Goal: Task Accomplishment & Management: Use online tool/utility

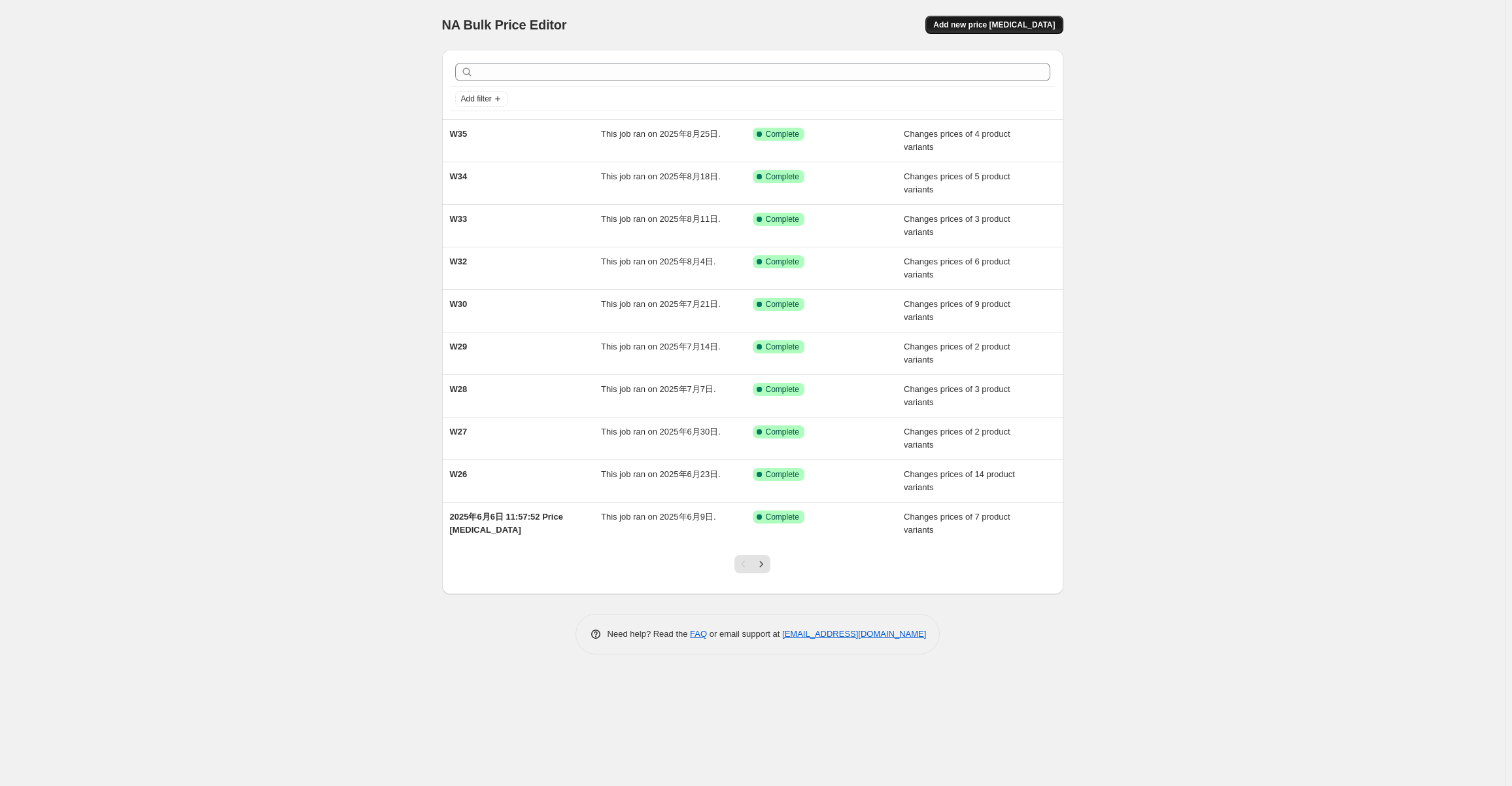
click at [1013, 27] on span "Add new price [MEDICAL_DATA]" at bounding box center [994, 24] width 122 height 10
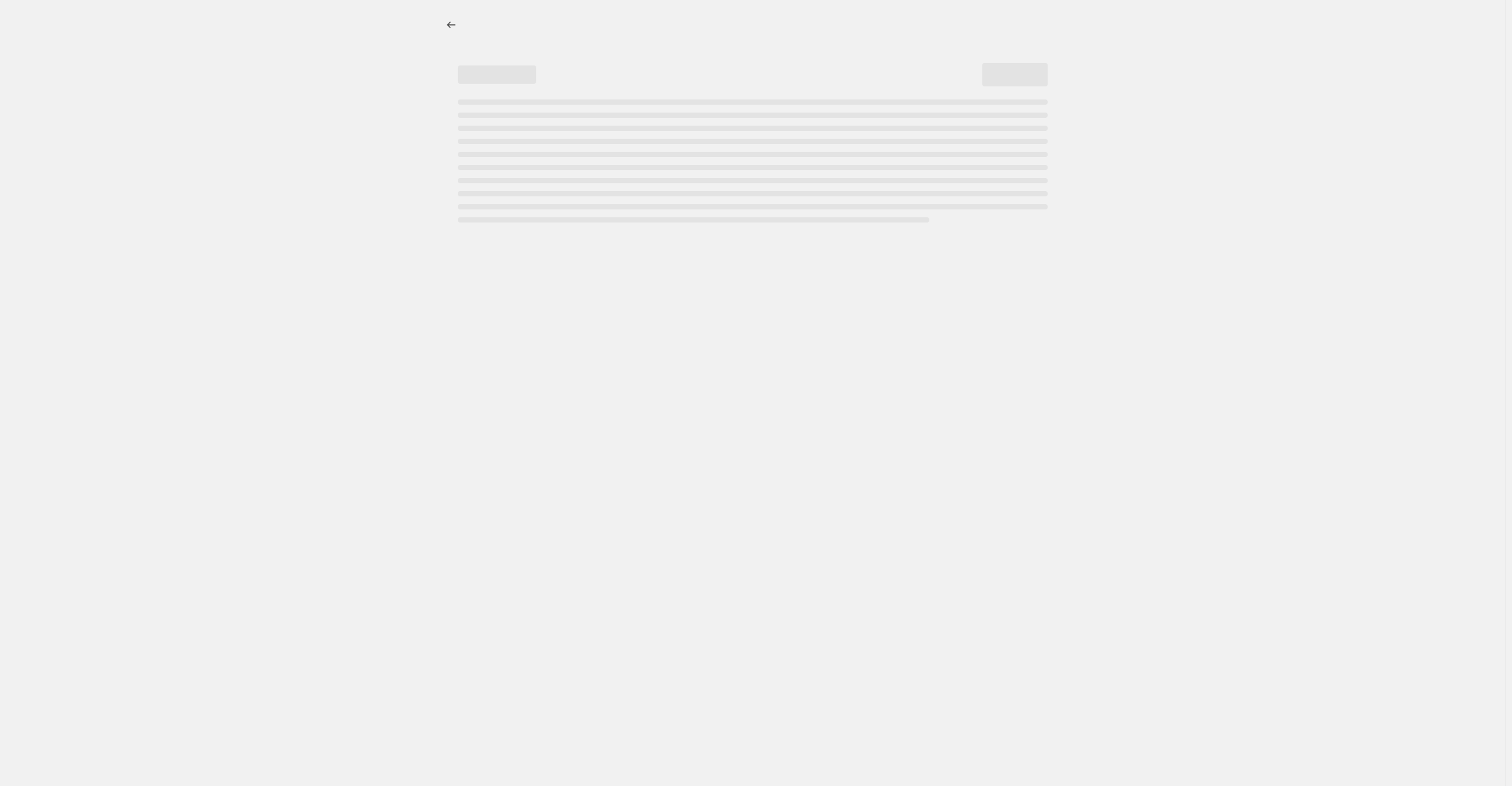
select select "percentage"
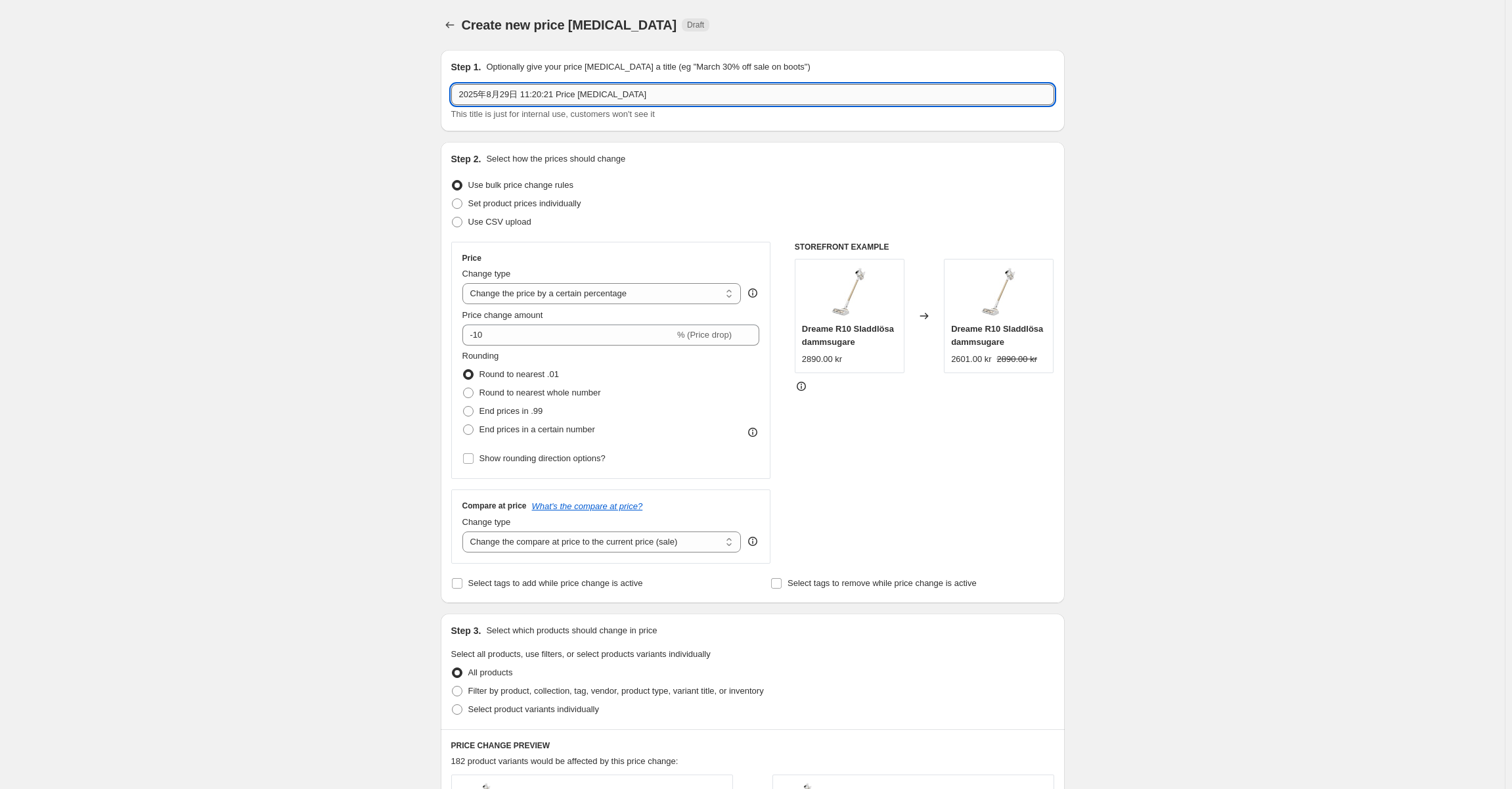
click at [594, 94] on input "2025年8月29日 11:20:21 Price [MEDICAL_DATA]" at bounding box center [753, 94] width 603 height 21
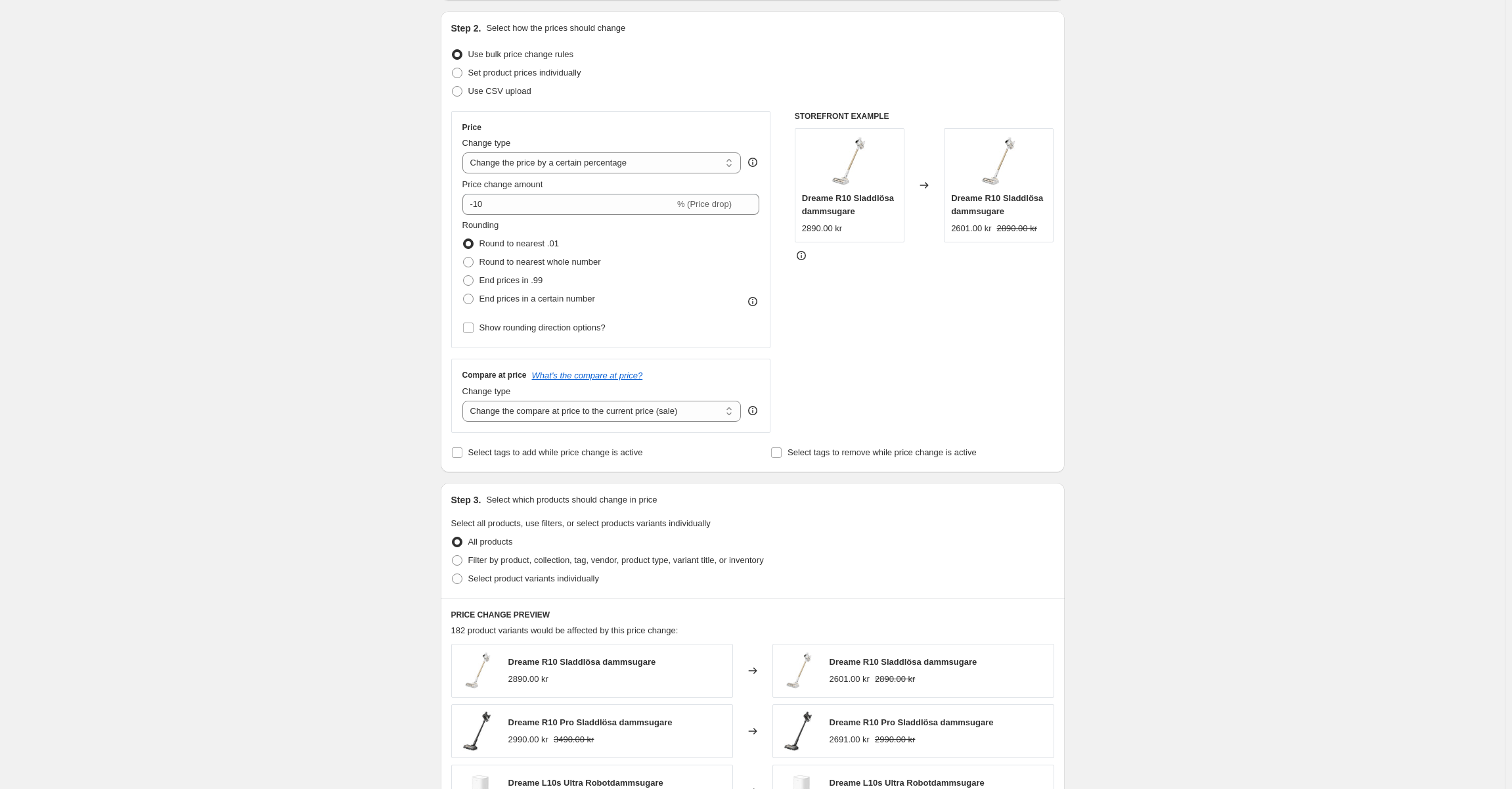
scroll to position [132, 0]
type input "W36"
click at [529, 69] on span "Set product prices individually" at bounding box center [525, 72] width 113 height 10
click at [452, 68] on input "Set product prices individually" at bounding box center [452, 67] width 1 height 1
radio input "true"
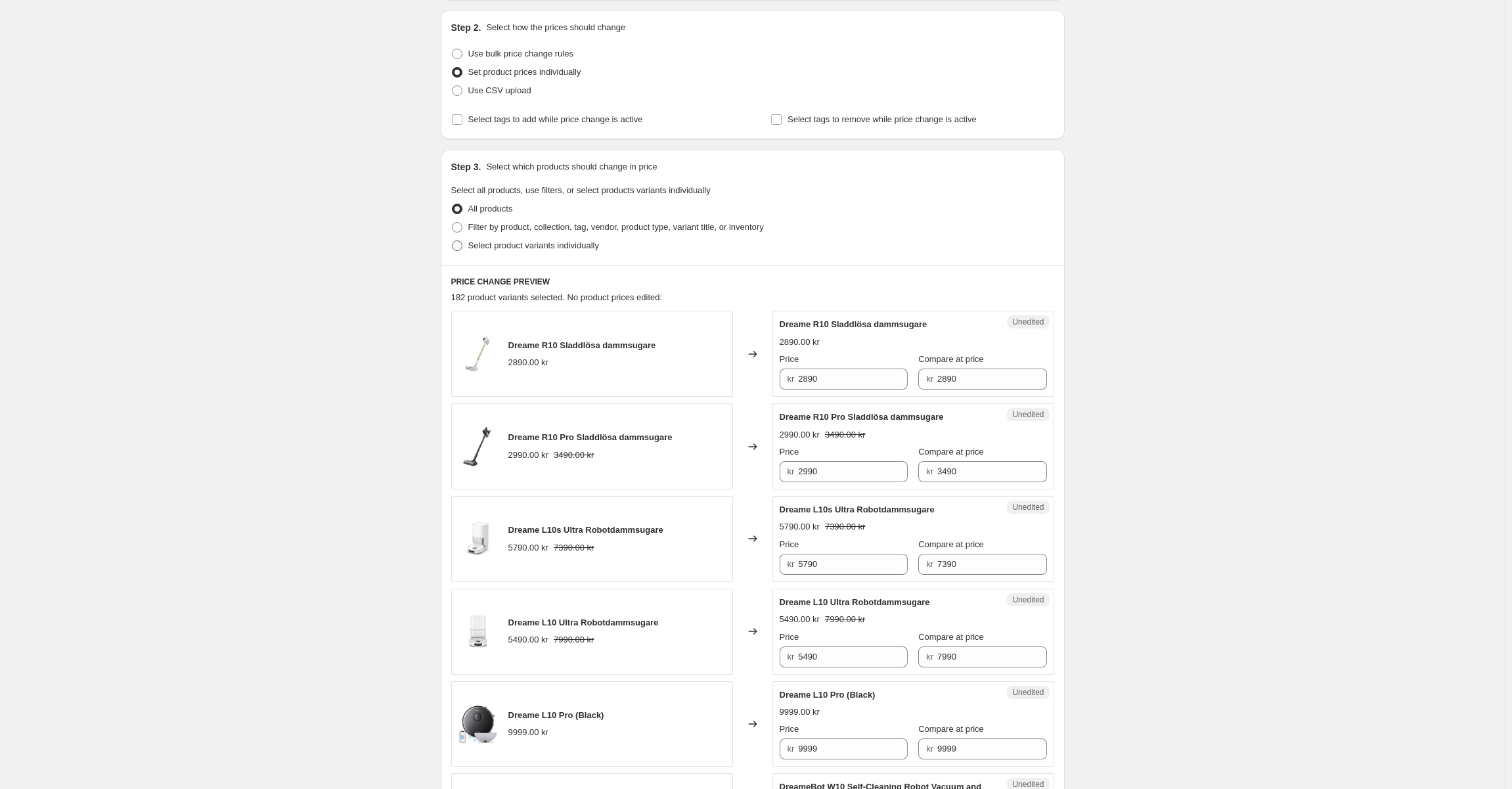
click at [537, 245] on span "Select product variants individually" at bounding box center [534, 245] width 131 height 10
click at [452, 241] on input "Select product variants individually" at bounding box center [452, 240] width 1 height 1
radio input "true"
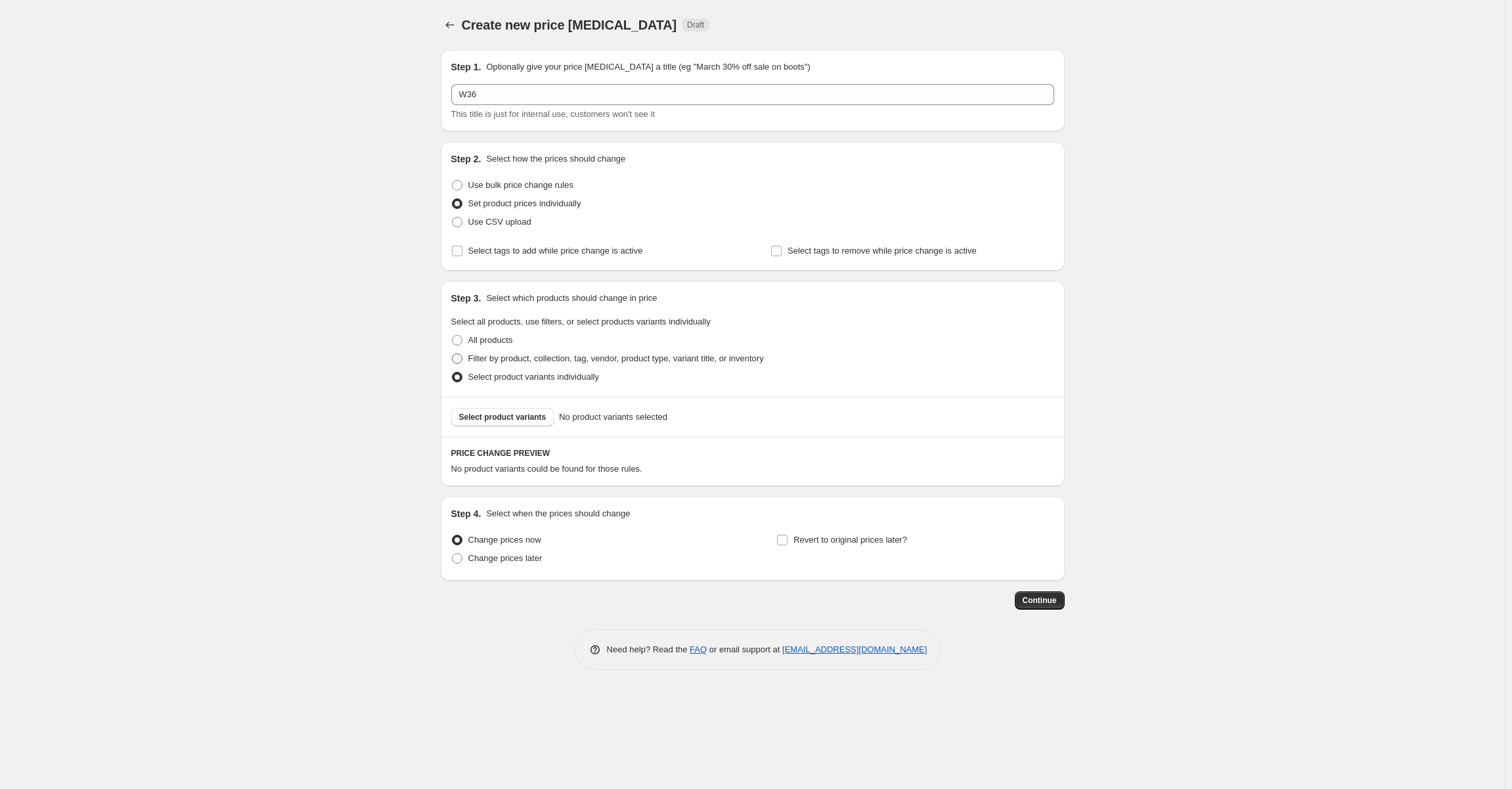
scroll to position [0, 0]
click at [510, 414] on span "Select product variants" at bounding box center [506, 417] width 87 height 10
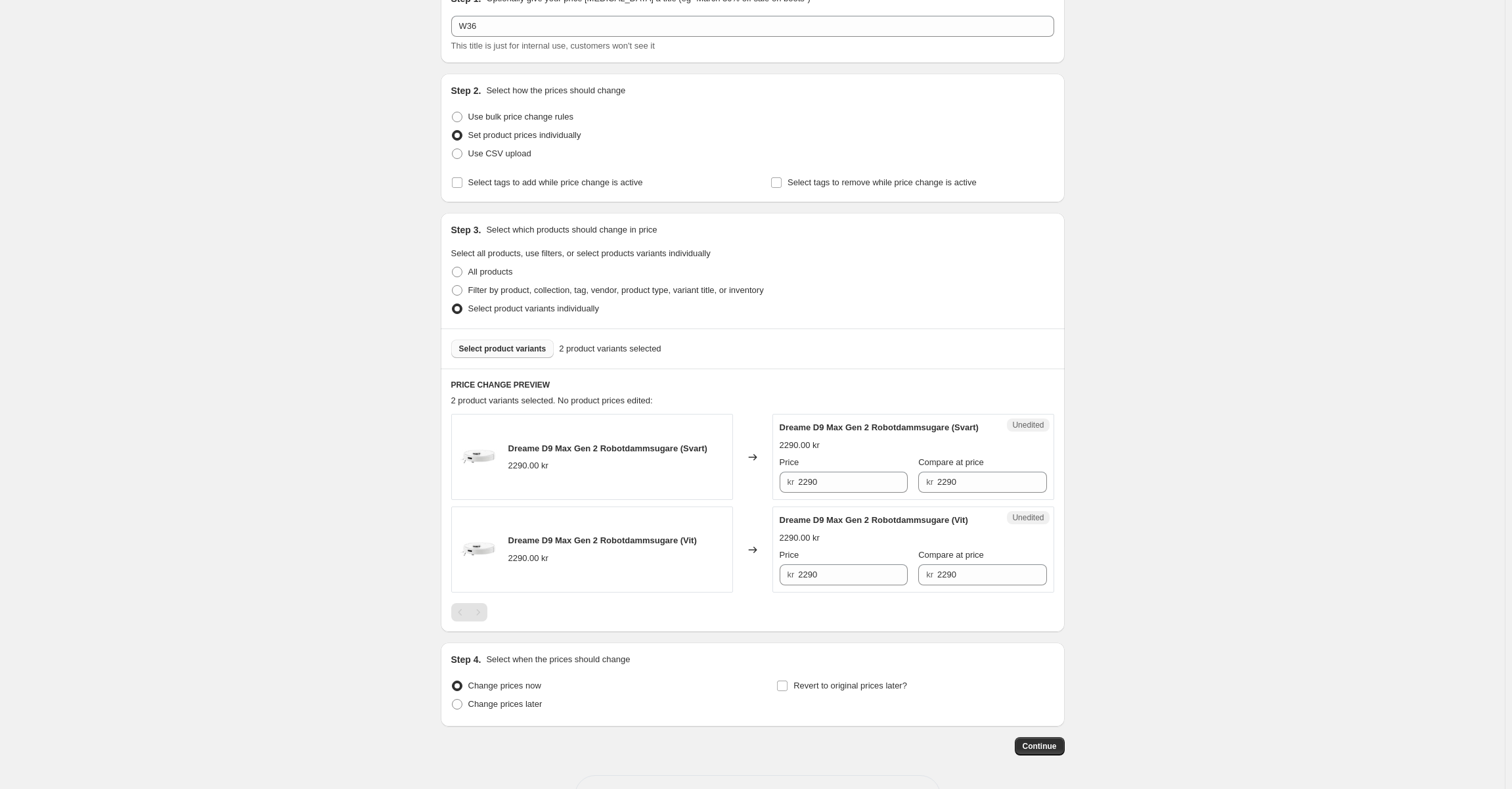
scroll to position [128, 0]
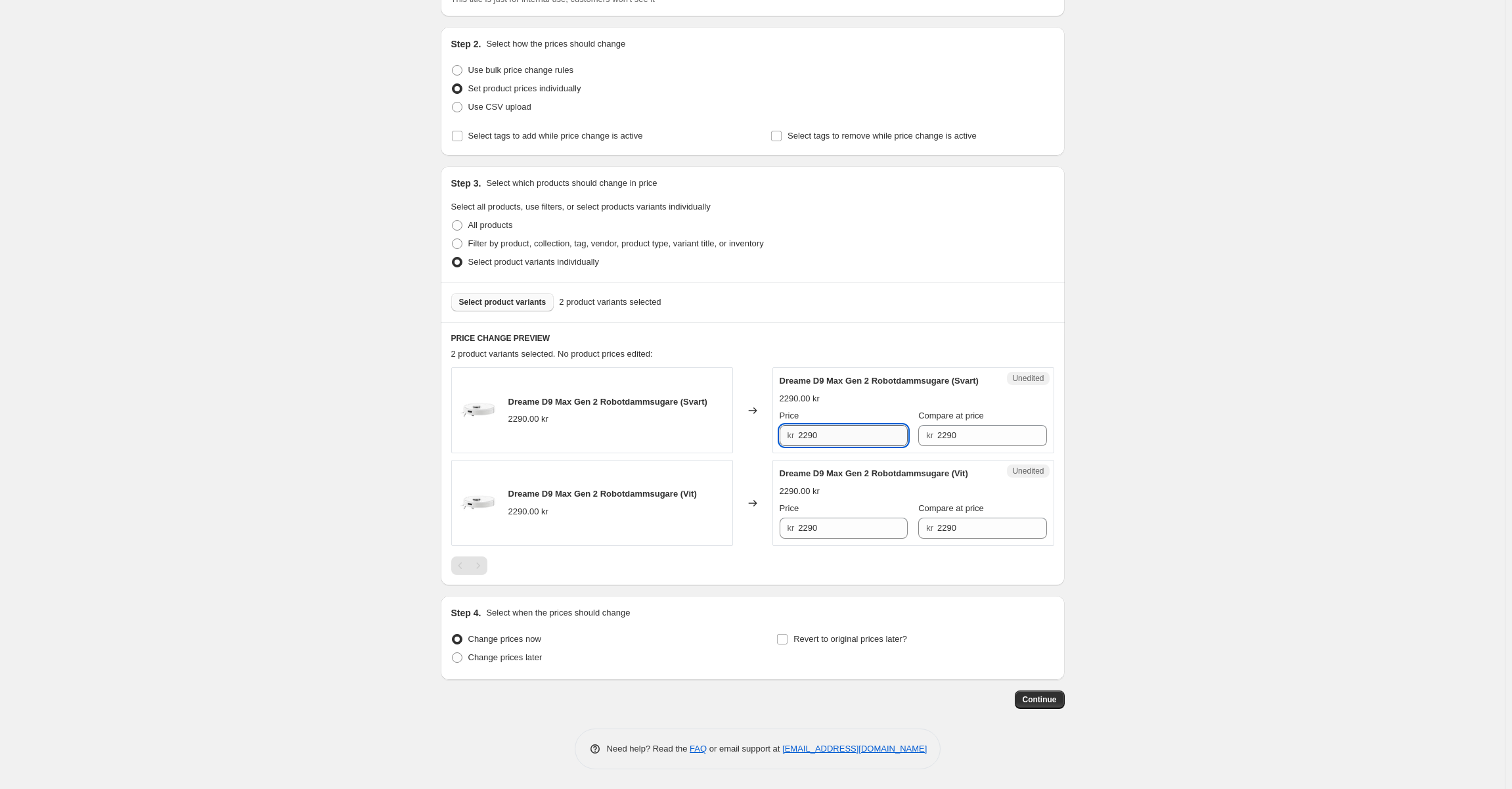
click at [823, 435] on input "2290" at bounding box center [852, 435] width 110 height 21
drag, startPoint x: 826, startPoint y: 441, endPoint x: 751, endPoint y: 435, distance: 75.2
click at [751, 435] on div "Dreame D9 Max Gen 2 Robotdammsugare (Svart) 2290.00 kr Changed to Unedited Drea…" at bounding box center [753, 410] width 603 height 86
type input "990"
drag, startPoint x: 841, startPoint y: 529, endPoint x: 729, endPoint y: 527, distance: 112.0
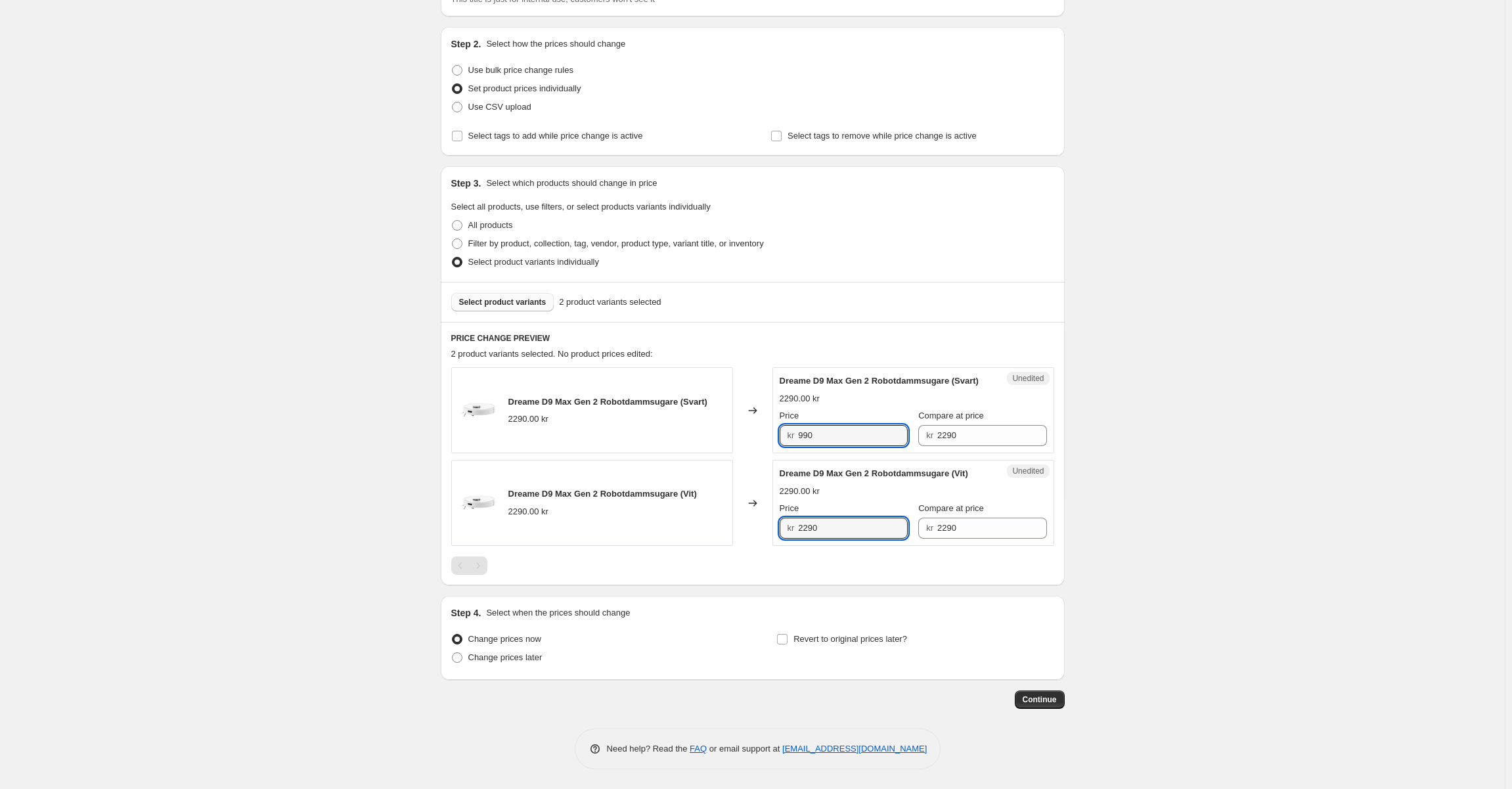
click at [729, 527] on div "Dreame D9 Max Gen 2 Robotdammsugare (Vit) 2290.00 kr Changed to Unedited Dreame…" at bounding box center [753, 503] width 603 height 86
type input "990"
click at [529, 664] on label "Change prices later" at bounding box center [497, 657] width 91 height 18
click at [452, 653] on input "Change prices later" at bounding box center [452, 652] width 1 height 1
radio input "true"
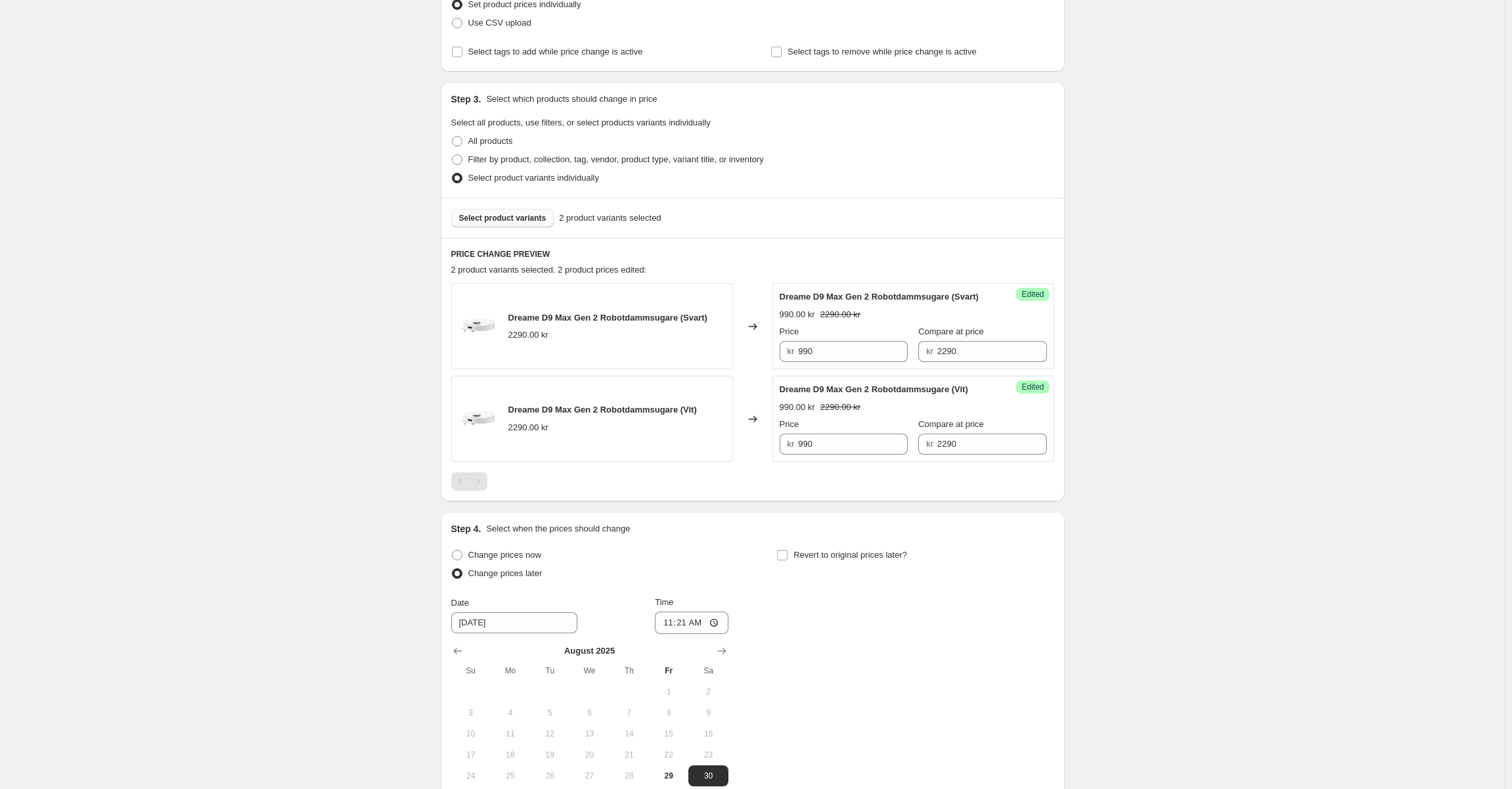
scroll to position [374, 0]
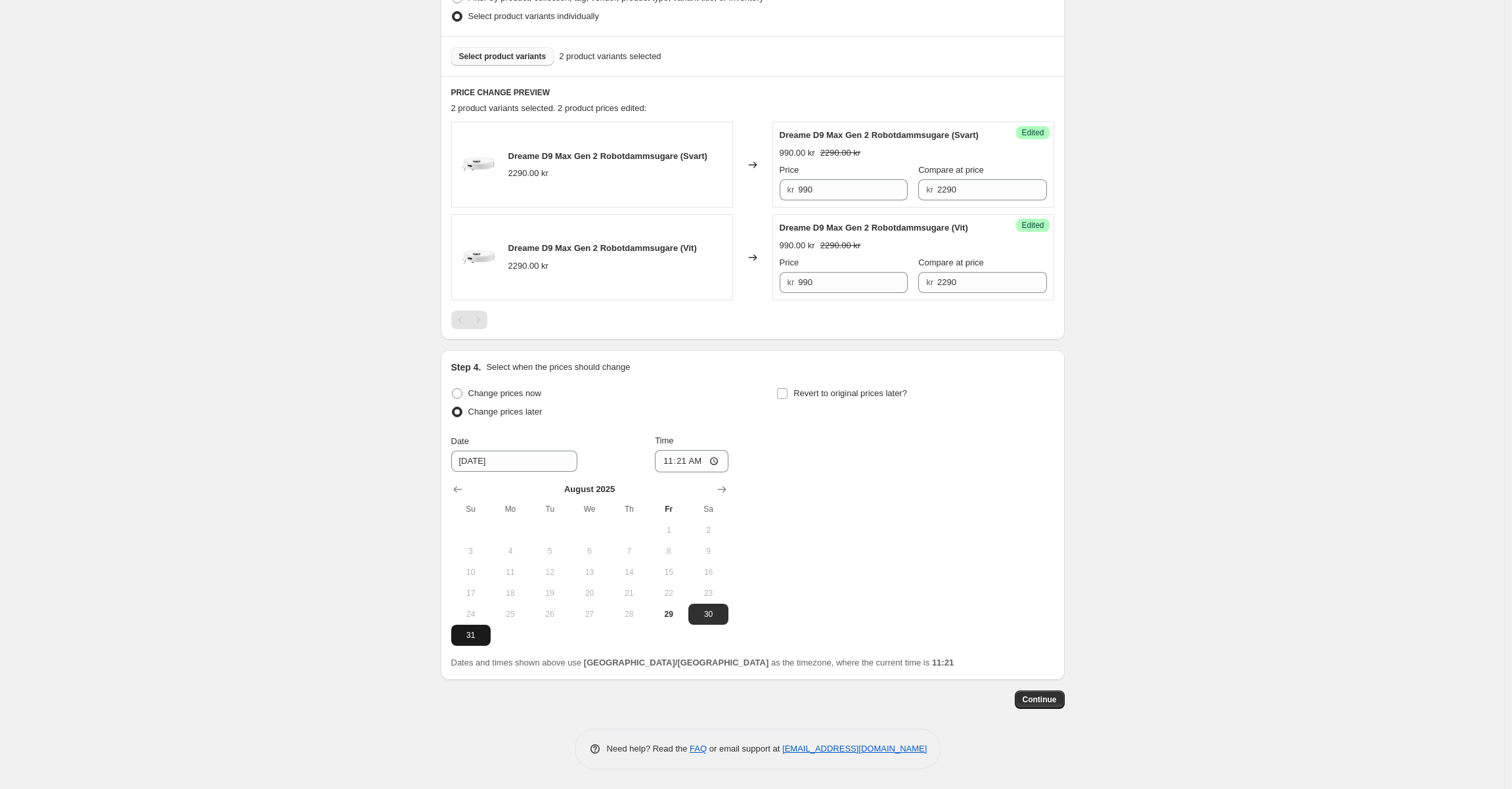
click at [482, 640] on span "31" at bounding box center [471, 635] width 29 height 10
click at [727, 483] on icon "Show next month, September 2025" at bounding box center [721, 489] width 13 height 13
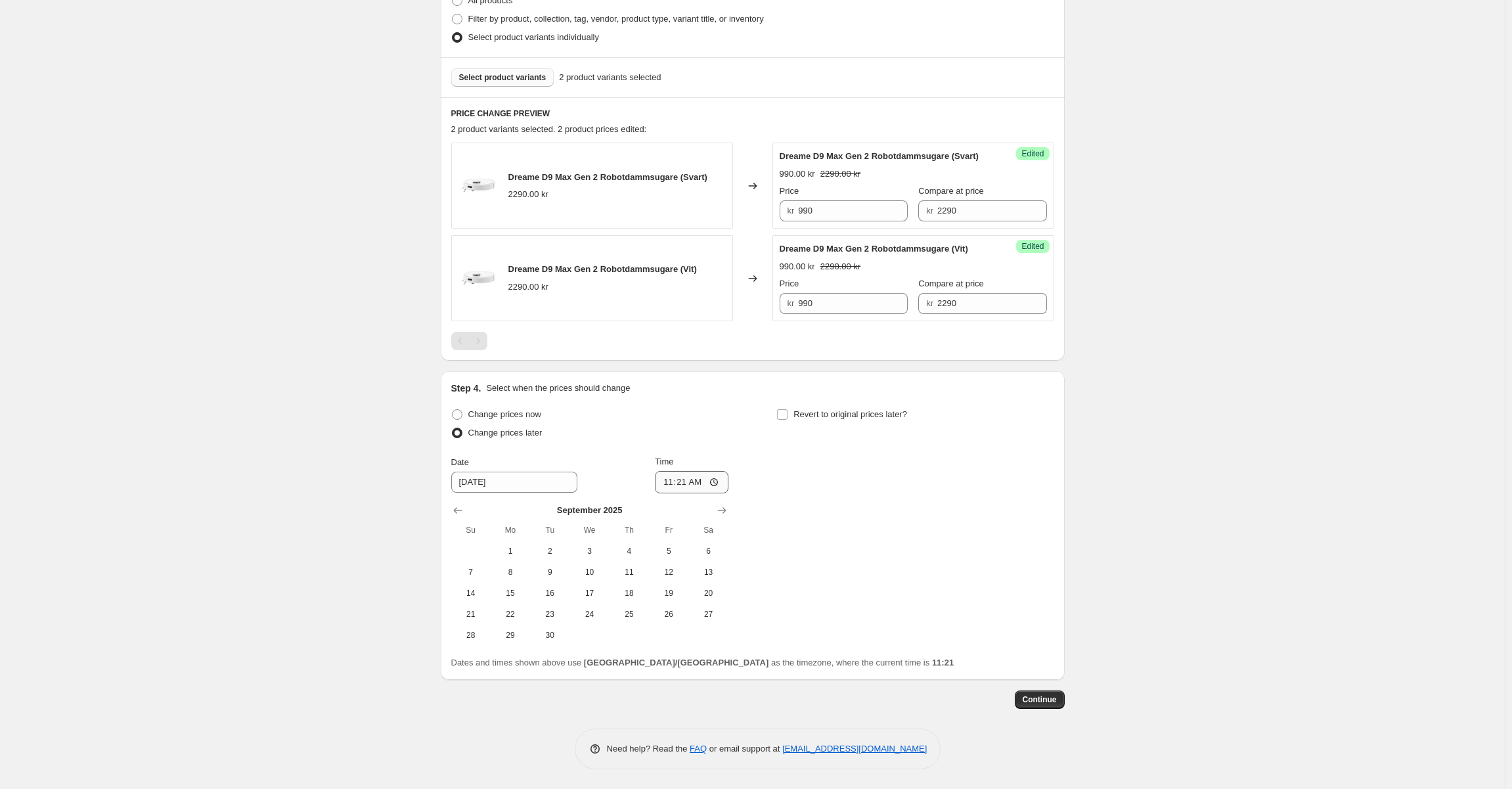
scroll to position [353, 0]
click at [517, 548] on span "1" at bounding box center [510, 551] width 29 height 10
type input "[DATE]"
click at [688, 483] on input "11:21" at bounding box center [692, 482] width 74 height 23
type input "07:00"
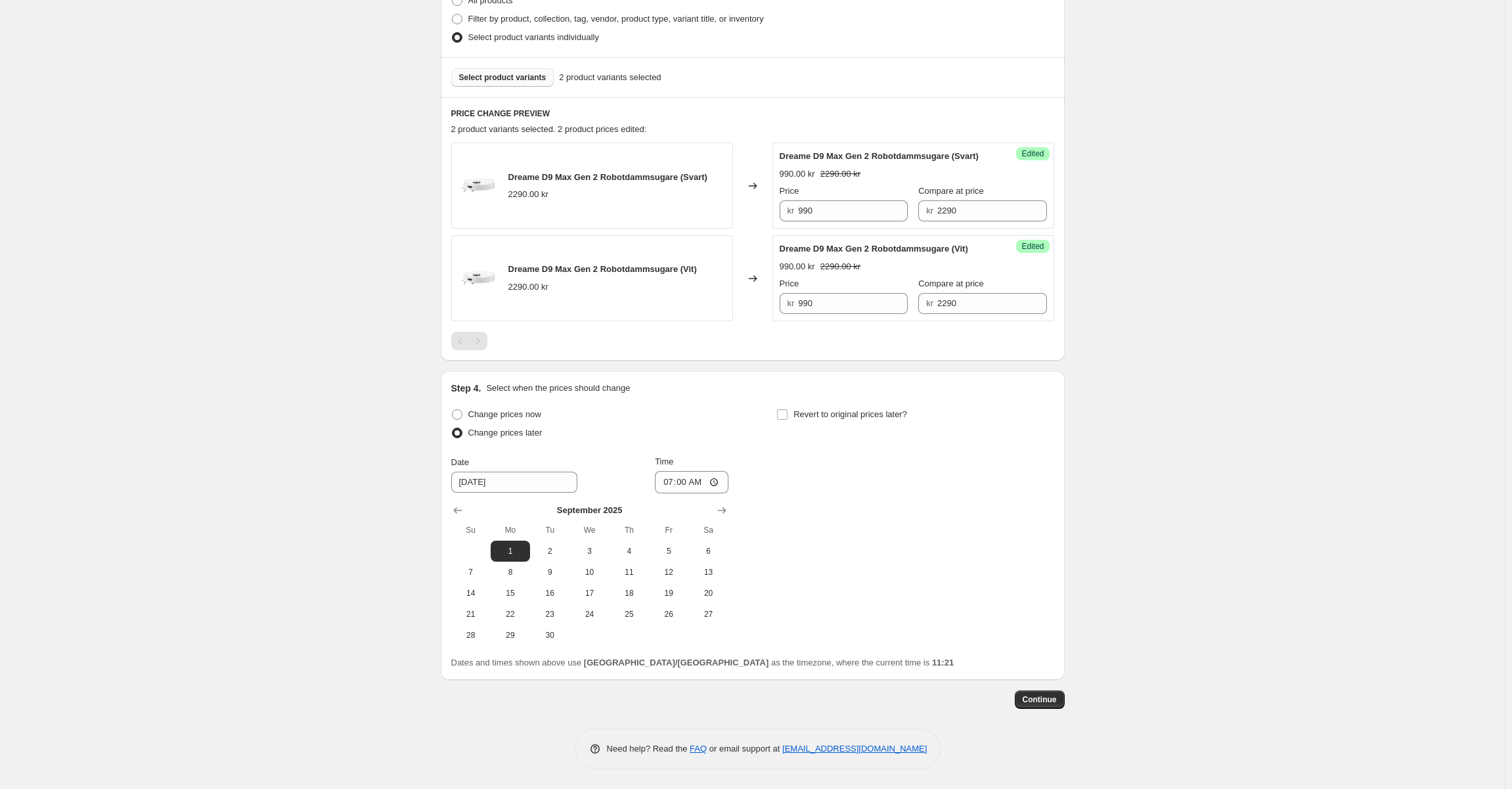
click at [841, 461] on div "Change prices now Change prices later Date [DATE] Time 07:00 [DATE] Su Mo Tu We…" at bounding box center [753, 526] width 603 height 240
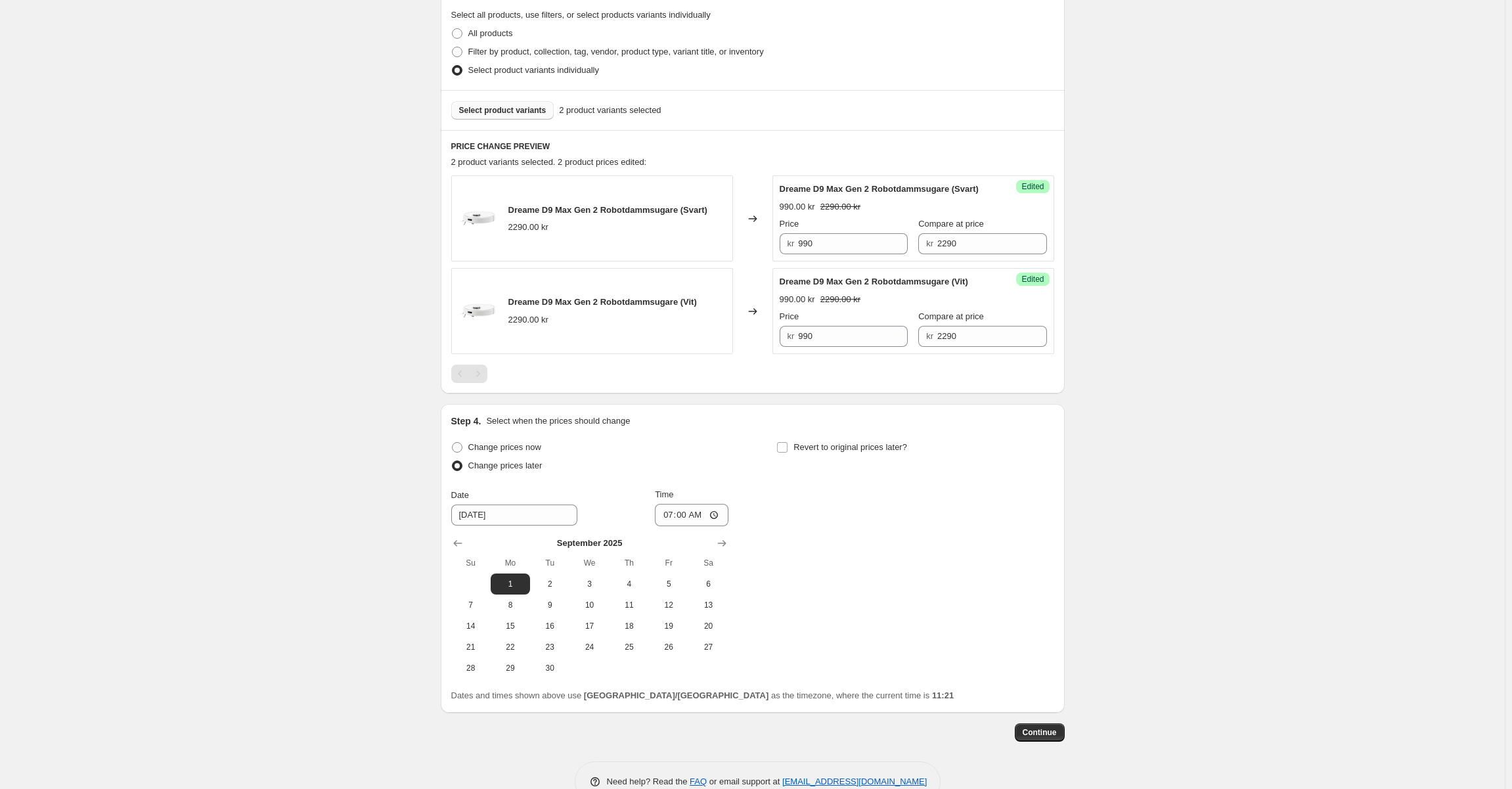
scroll to position [287, 0]
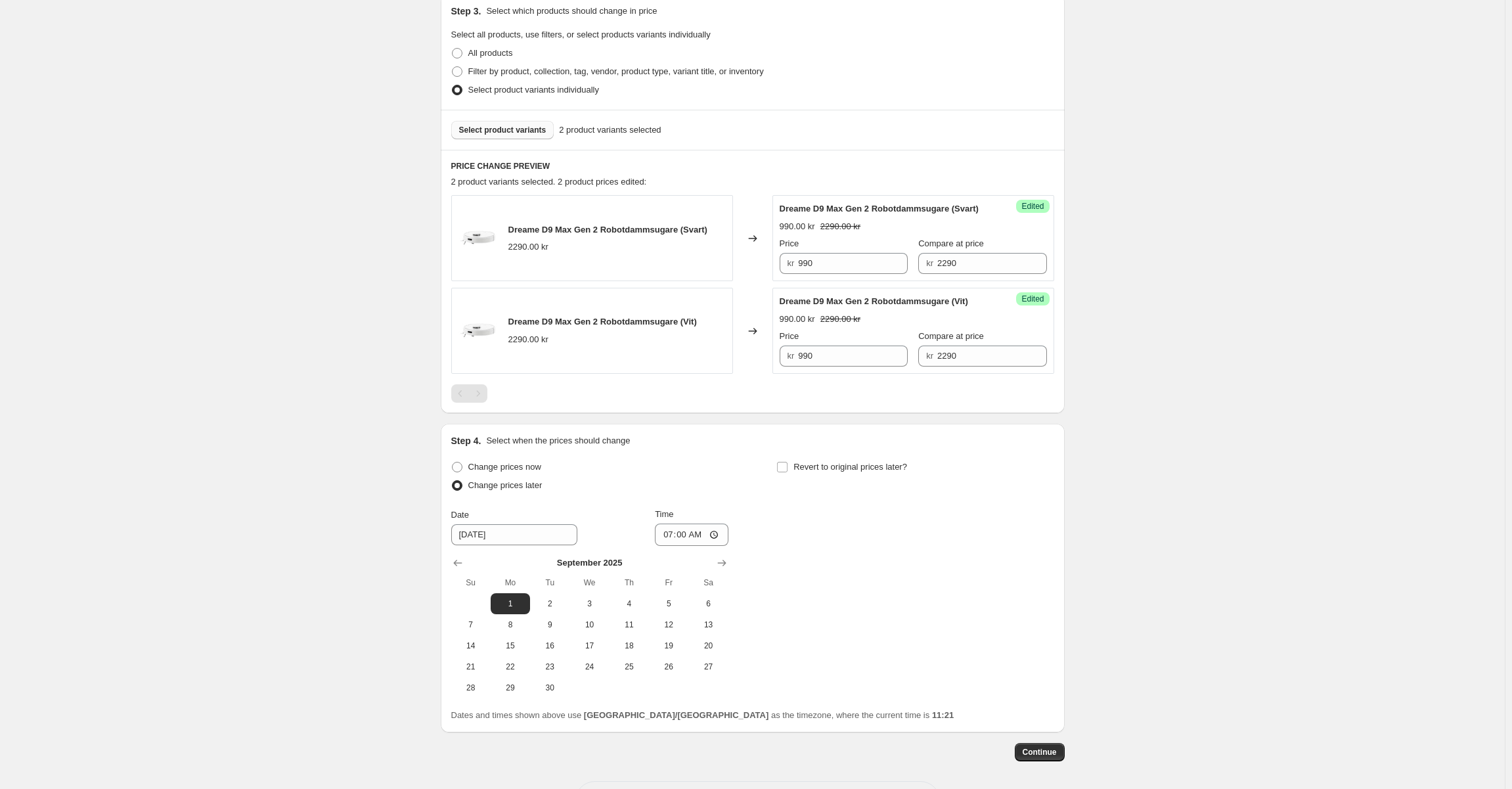
click at [503, 134] on span "Select product variants" at bounding box center [503, 130] width 87 height 10
click at [485, 131] on span "Select product variants" at bounding box center [503, 130] width 87 height 10
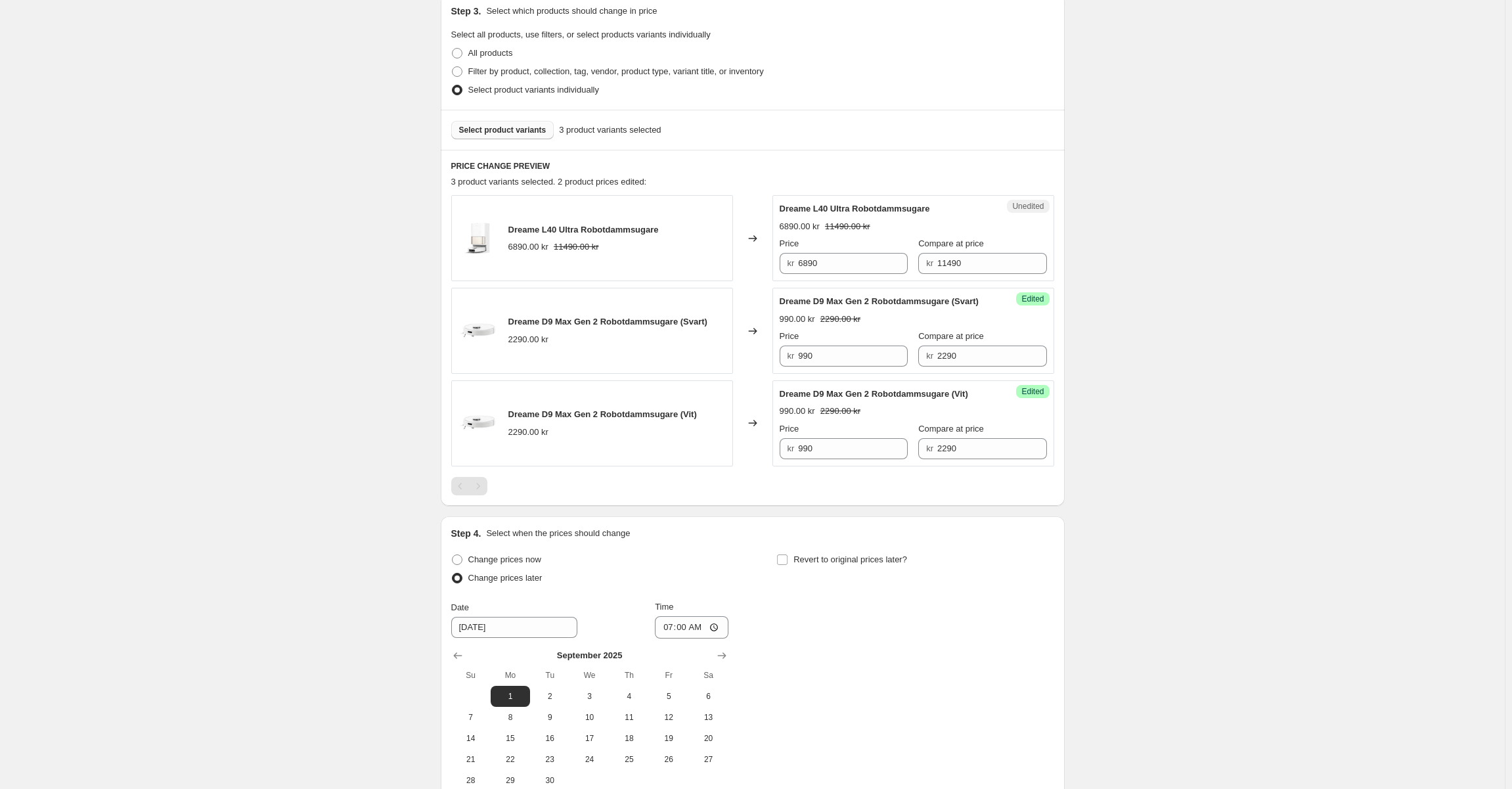
click at [517, 128] on span "Select product variants" at bounding box center [503, 130] width 87 height 10
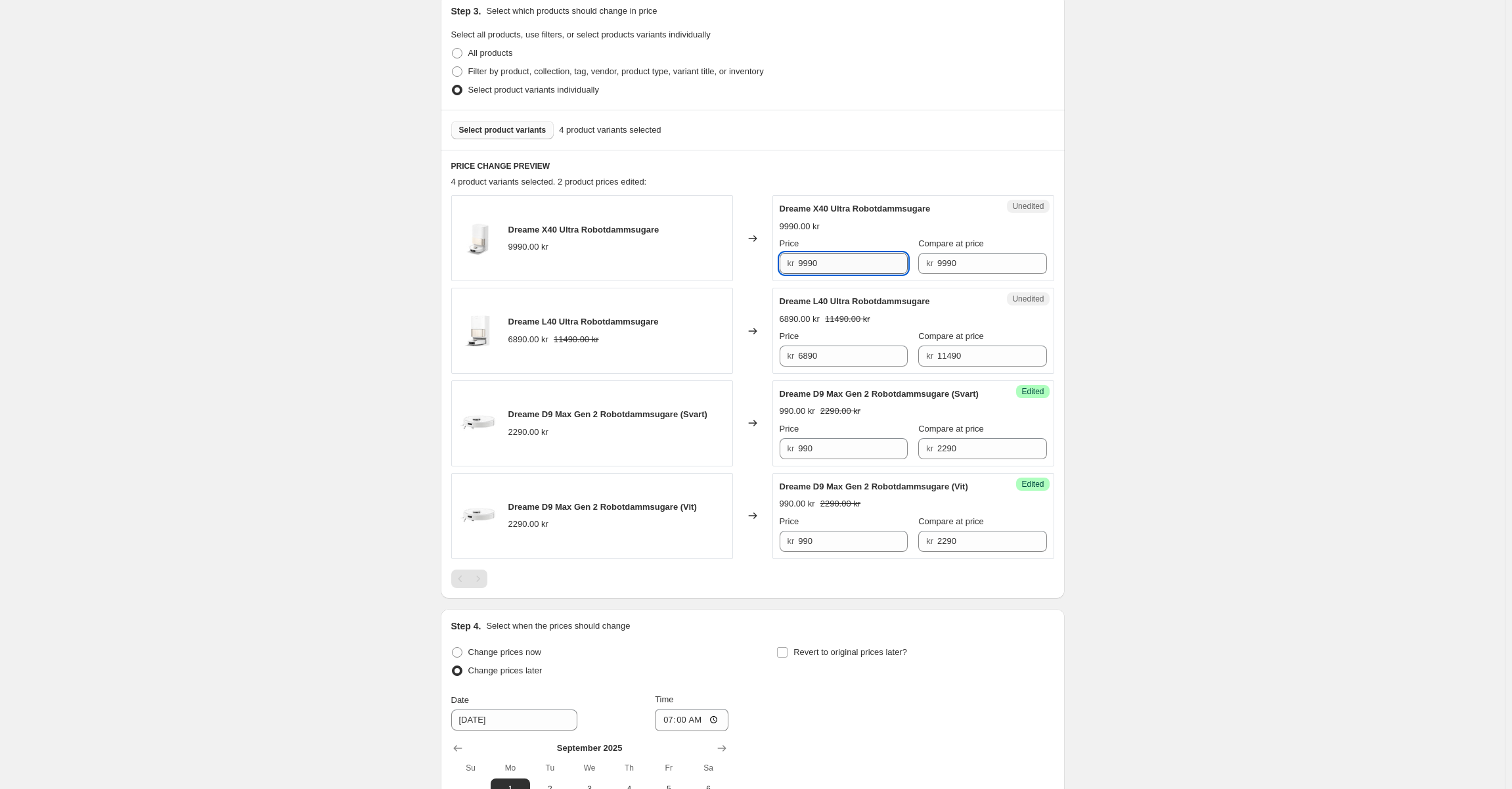
click at [802, 261] on input "9990" at bounding box center [852, 263] width 110 height 21
drag, startPoint x: 810, startPoint y: 263, endPoint x: 779, endPoint y: 262, distance: 31.0
click at [779, 262] on div "Unedited Dreame X40 Ultra Robotdammsugare 9990.00 kr Price kr 9990 Compare at p…" at bounding box center [913, 238] width 282 height 86
type input "7490"
click at [894, 216] on div "Dreame X40 Ultra Robotdammsugare 9990.00 kr Price kr 7490 Compare at price kr 9…" at bounding box center [914, 238] width 267 height 72
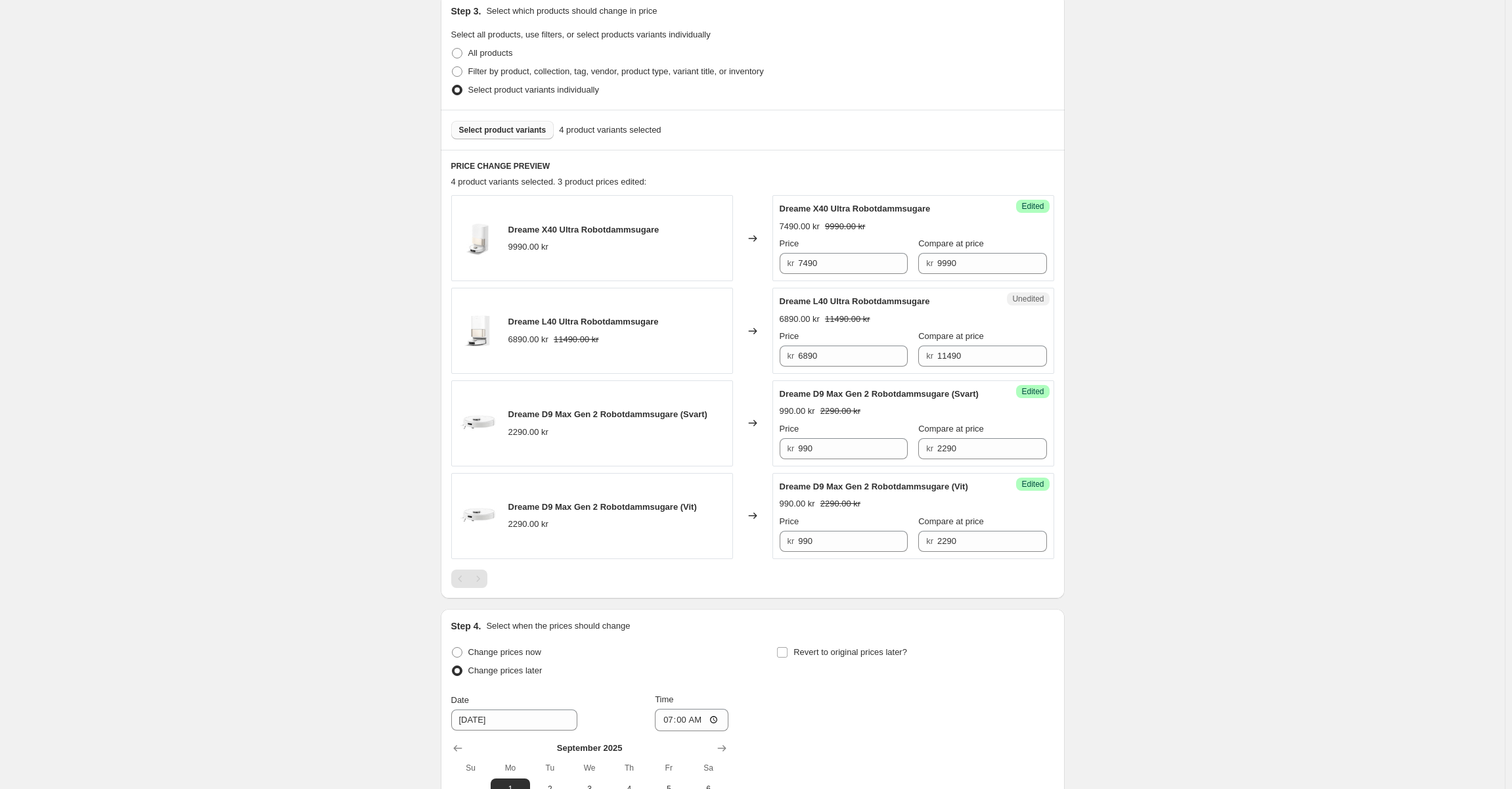
click at [848, 201] on div "Success Edited Dreame X40 Ultra Robotdammsugare 7490.00 kr 9990.00 kr Price kr …" at bounding box center [913, 238] width 282 height 86
click at [517, 135] on button "Select product variants" at bounding box center [502, 130] width 103 height 18
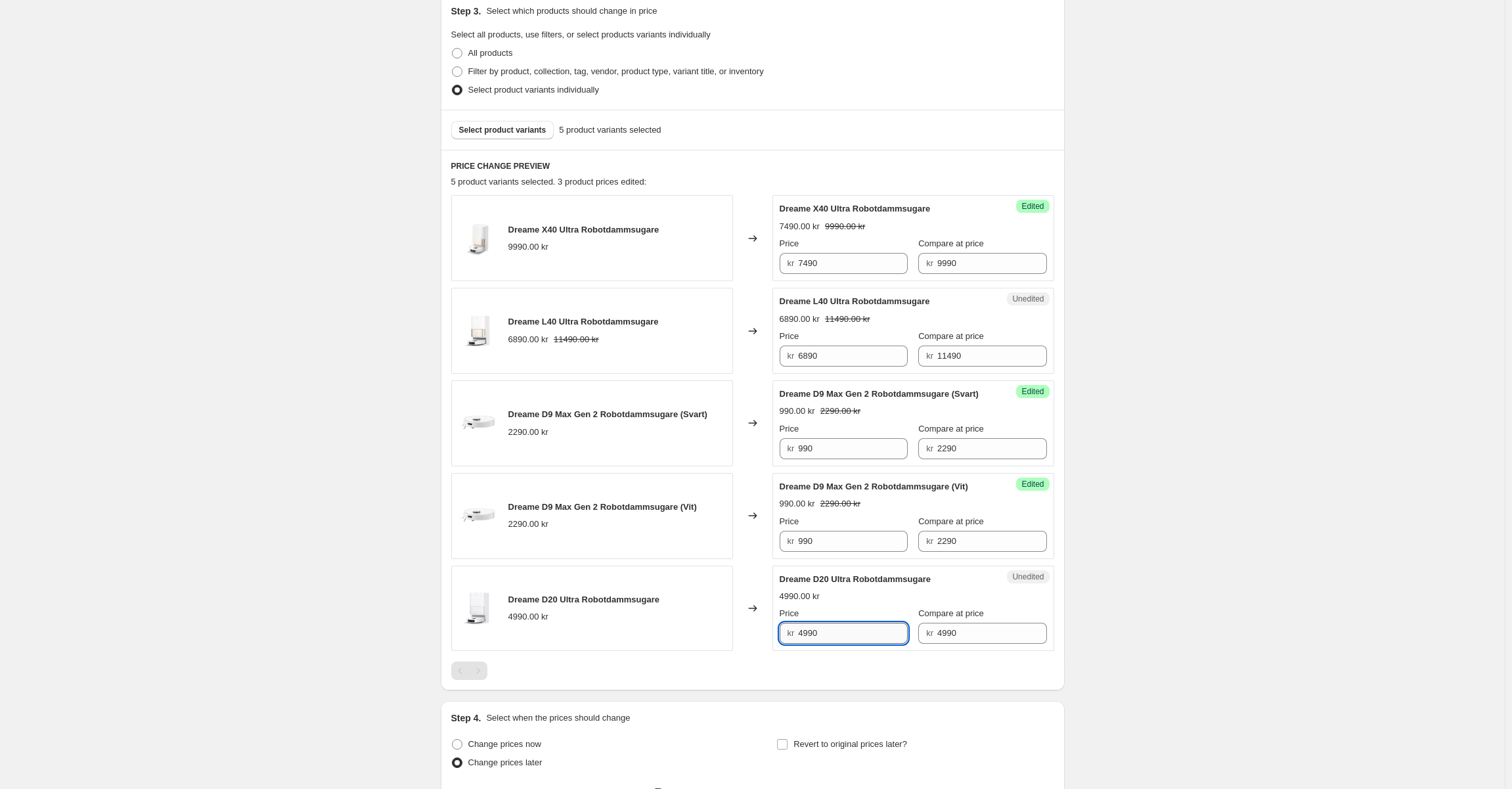
click at [804, 644] on input "4990" at bounding box center [852, 633] width 110 height 21
click at [806, 644] on input "4990" at bounding box center [852, 633] width 110 height 21
type input "4490"
click at [1126, 590] on div "Create new price [MEDICAL_DATA]. This page is ready Create new price [MEDICAL_D…" at bounding box center [752, 416] width 1504 height 1406
click at [943, 160] on div "PRICE CHANGE PREVIEW 5 product variants selected. 4 product prices edited: Drea…" at bounding box center [753, 420] width 624 height 541
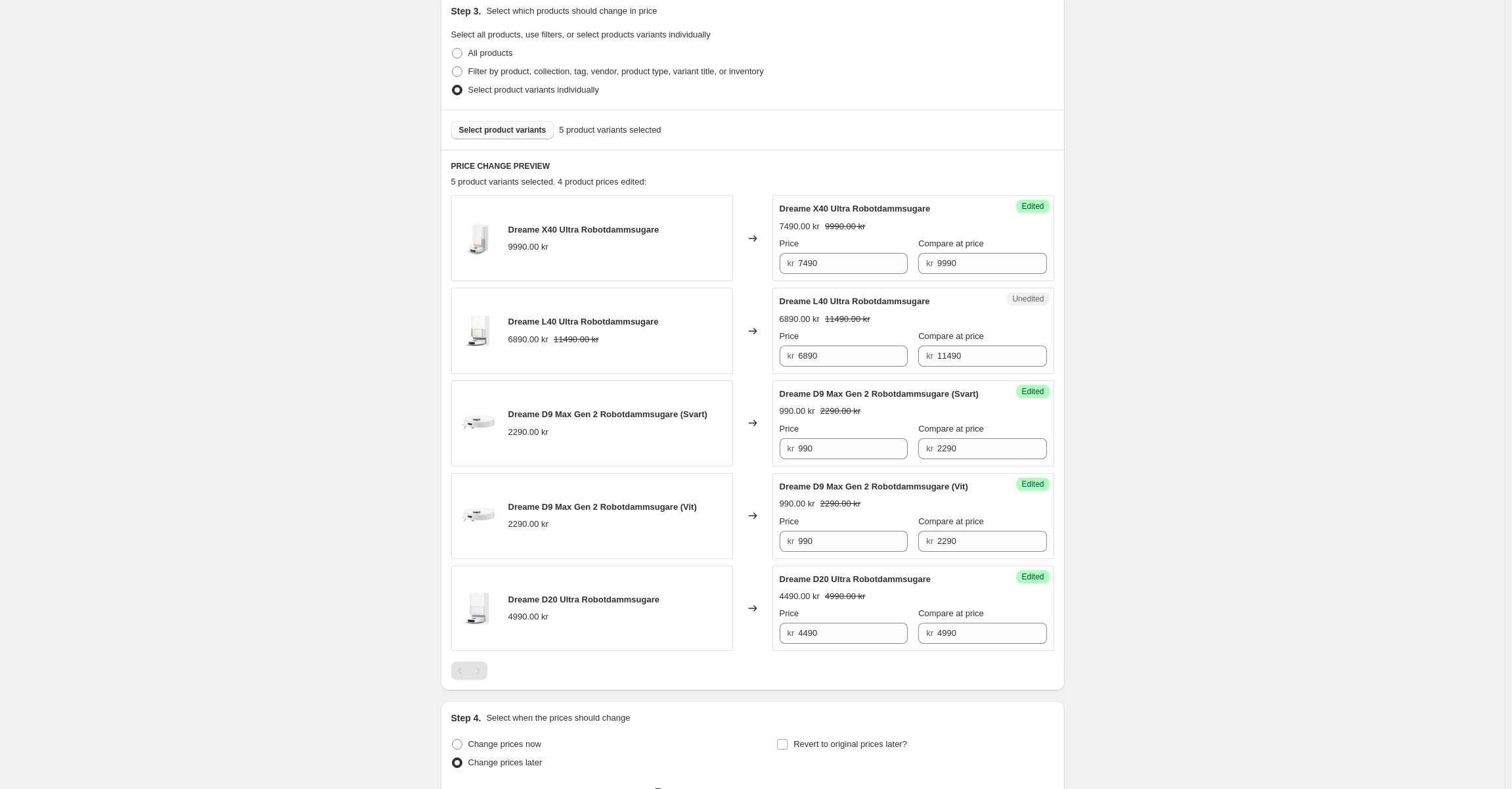
click at [482, 130] on span "Select product variants" at bounding box center [503, 130] width 87 height 10
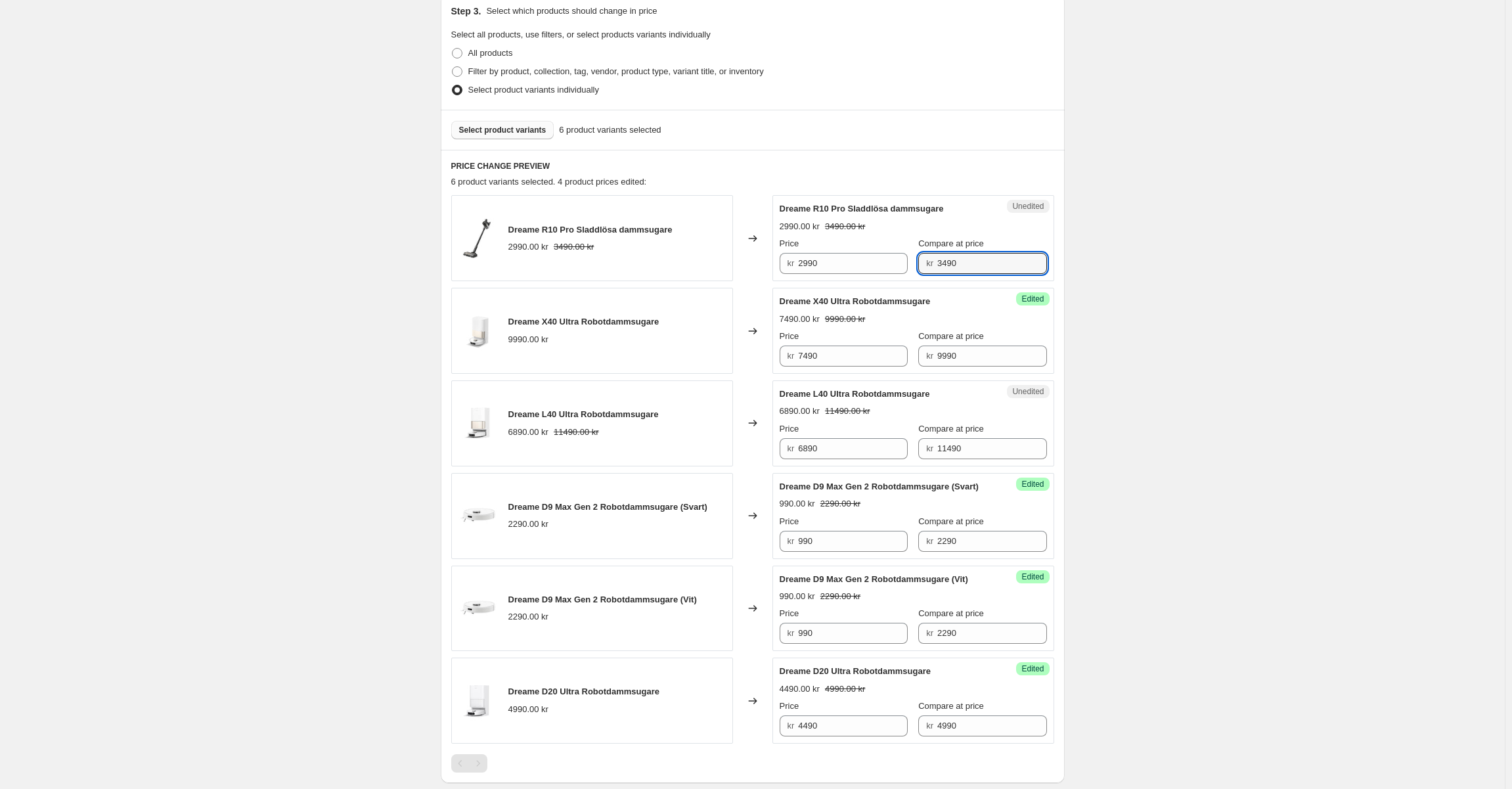
drag, startPoint x: 965, startPoint y: 269, endPoint x: 790, endPoint y: 261, distance: 175.2
click at [790, 261] on div "Price kr 2990 Compare at price kr 3490" at bounding box center [914, 255] width 267 height 37
click at [867, 261] on input "2990" at bounding box center [852, 263] width 110 height 21
paste input "34"
type input "3490"
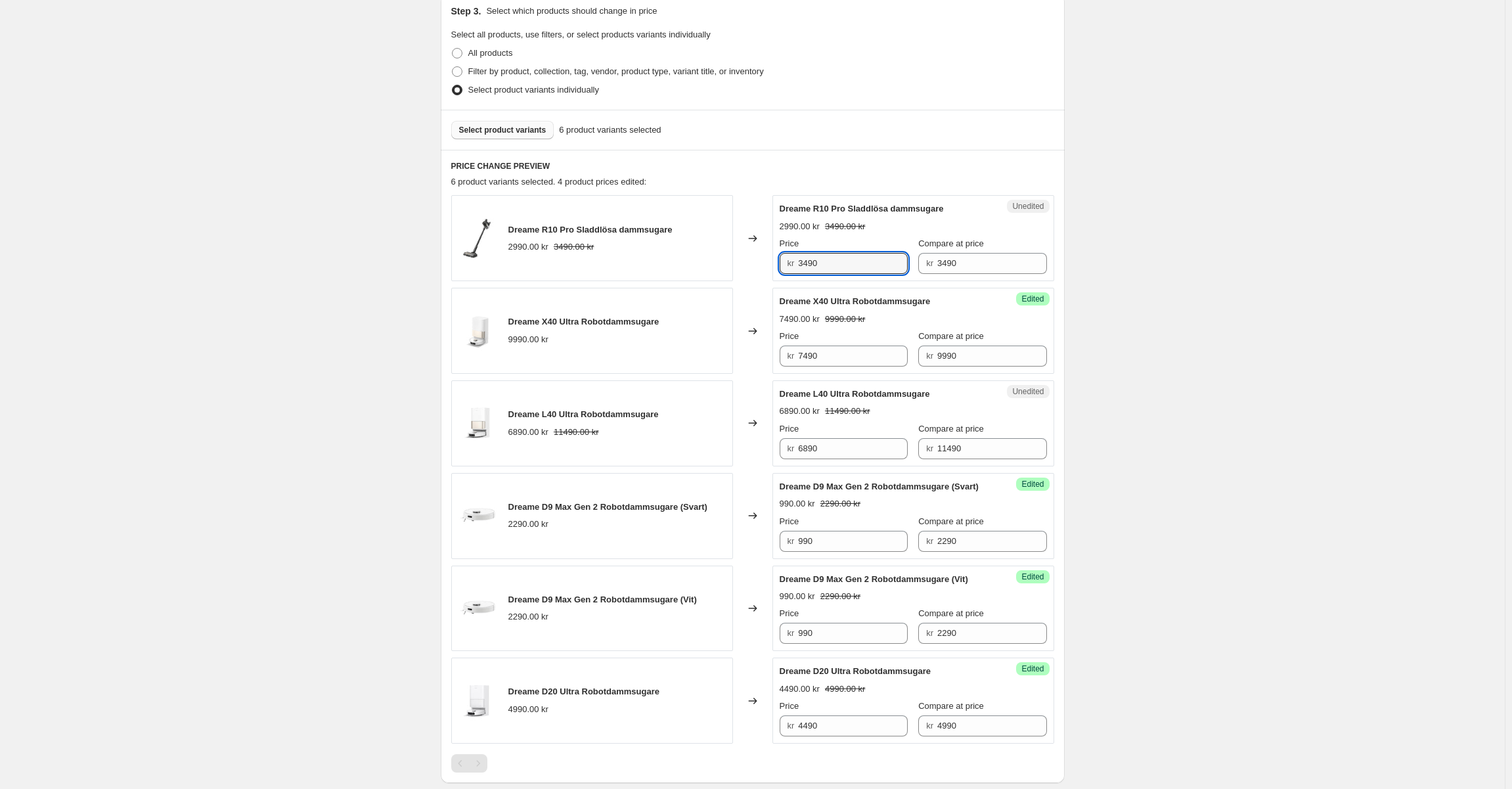
click at [836, 168] on h6 "PRICE CHANGE PREVIEW" at bounding box center [753, 166] width 603 height 10
click at [501, 130] on span "Select product variants" at bounding box center [503, 130] width 87 height 10
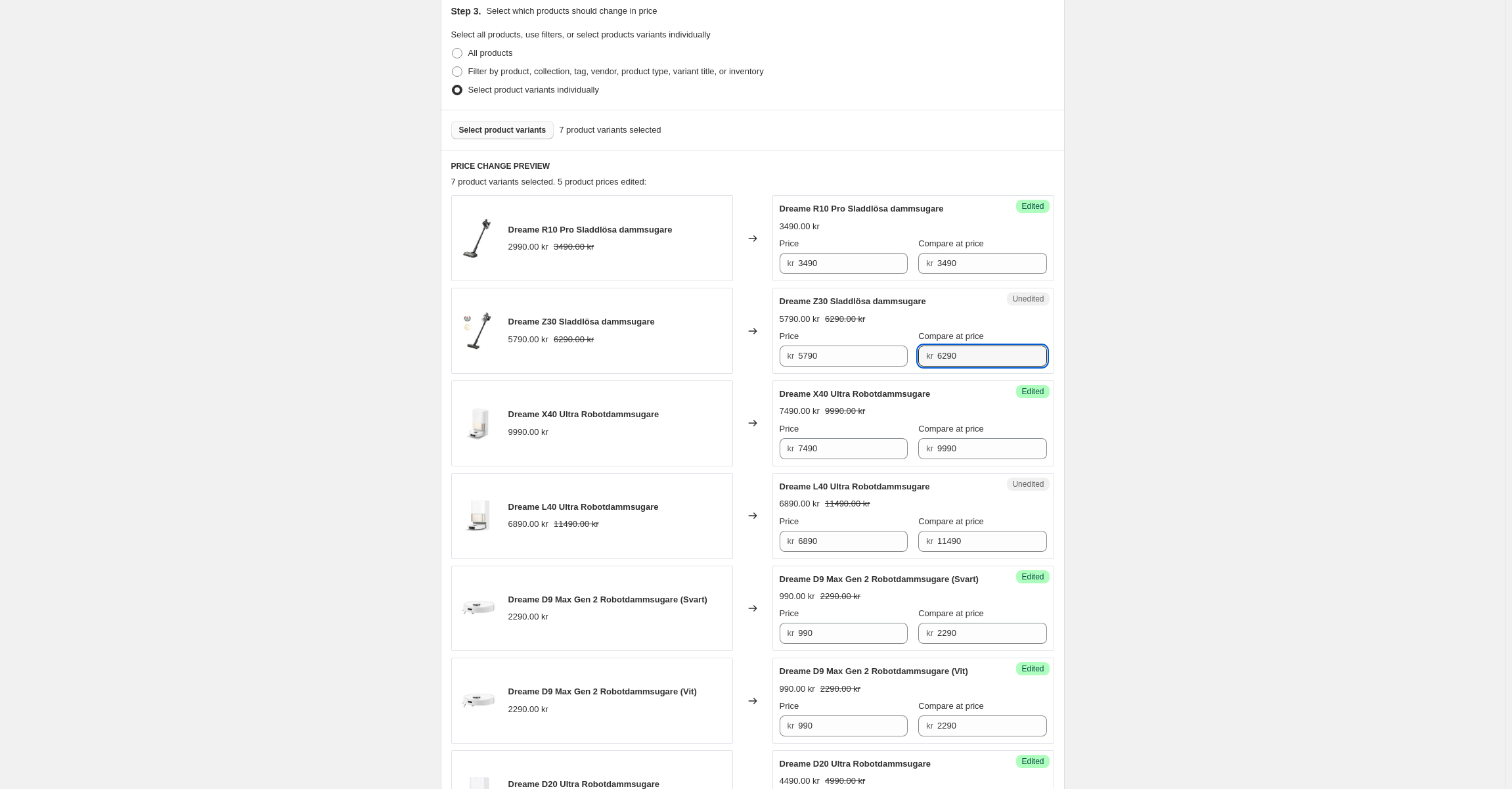
drag, startPoint x: 983, startPoint y: 356, endPoint x: 912, endPoint y: 354, distance: 71.0
click at [918, 354] on div "kr 6290" at bounding box center [983, 356] width 128 height 21
click at [849, 360] on input "5790" at bounding box center [852, 356] width 110 height 21
paste input "34"
click at [858, 330] on div "Price" at bounding box center [844, 336] width 128 height 13
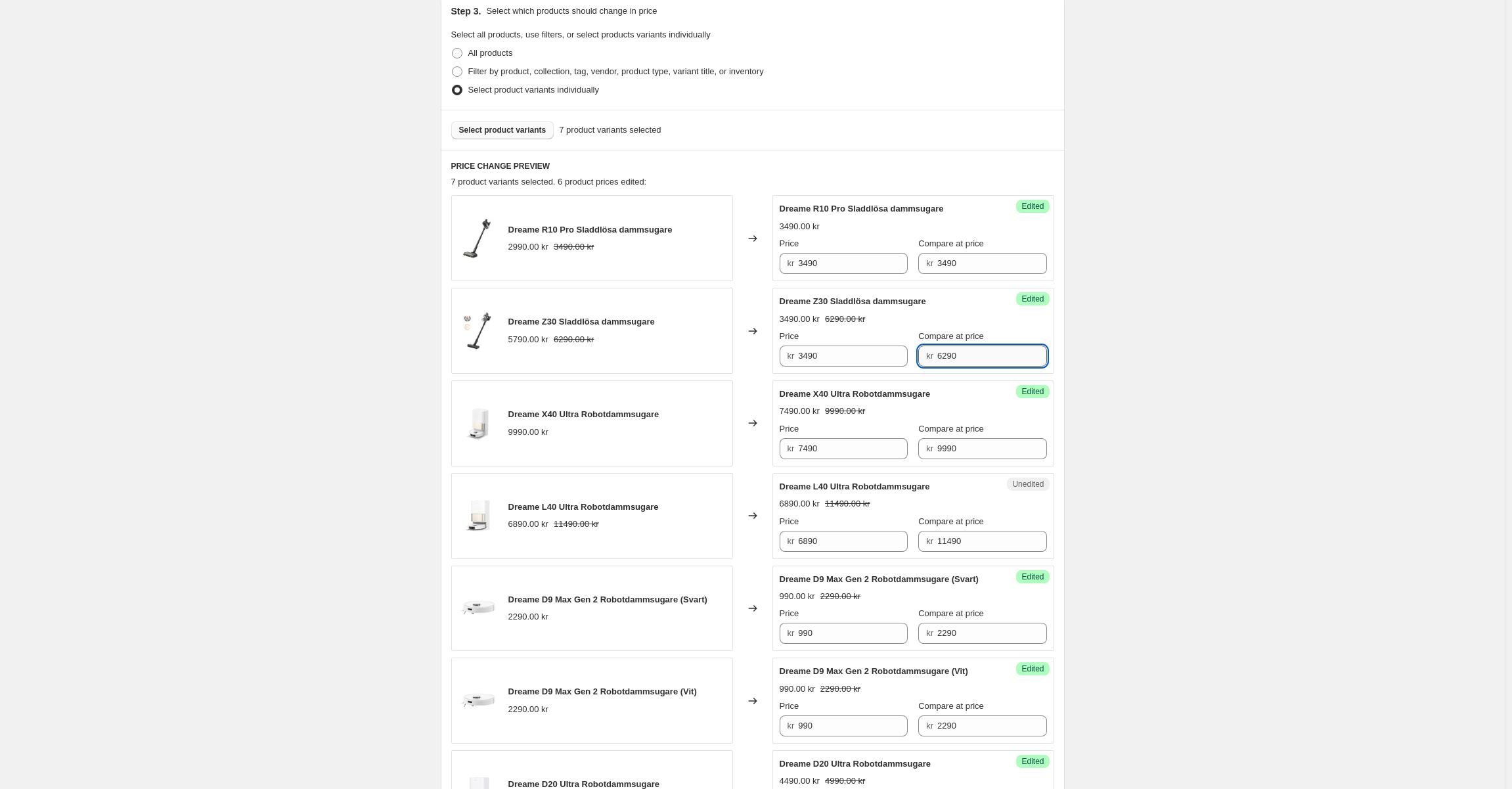
click at [939, 354] on input "6290" at bounding box center [992, 356] width 110 height 21
click at [851, 352] on input "3490" at bounding box center [852, 356] width 110 height 21
paste input "62"
type input "6290"
click at [856, 327] on div "Dreame Z30 Sladdlösa dammsugare 6290.00 kr Price kr 6290 Compare at price kr 62…" at bounding box center [914, 330] width 267 height 72
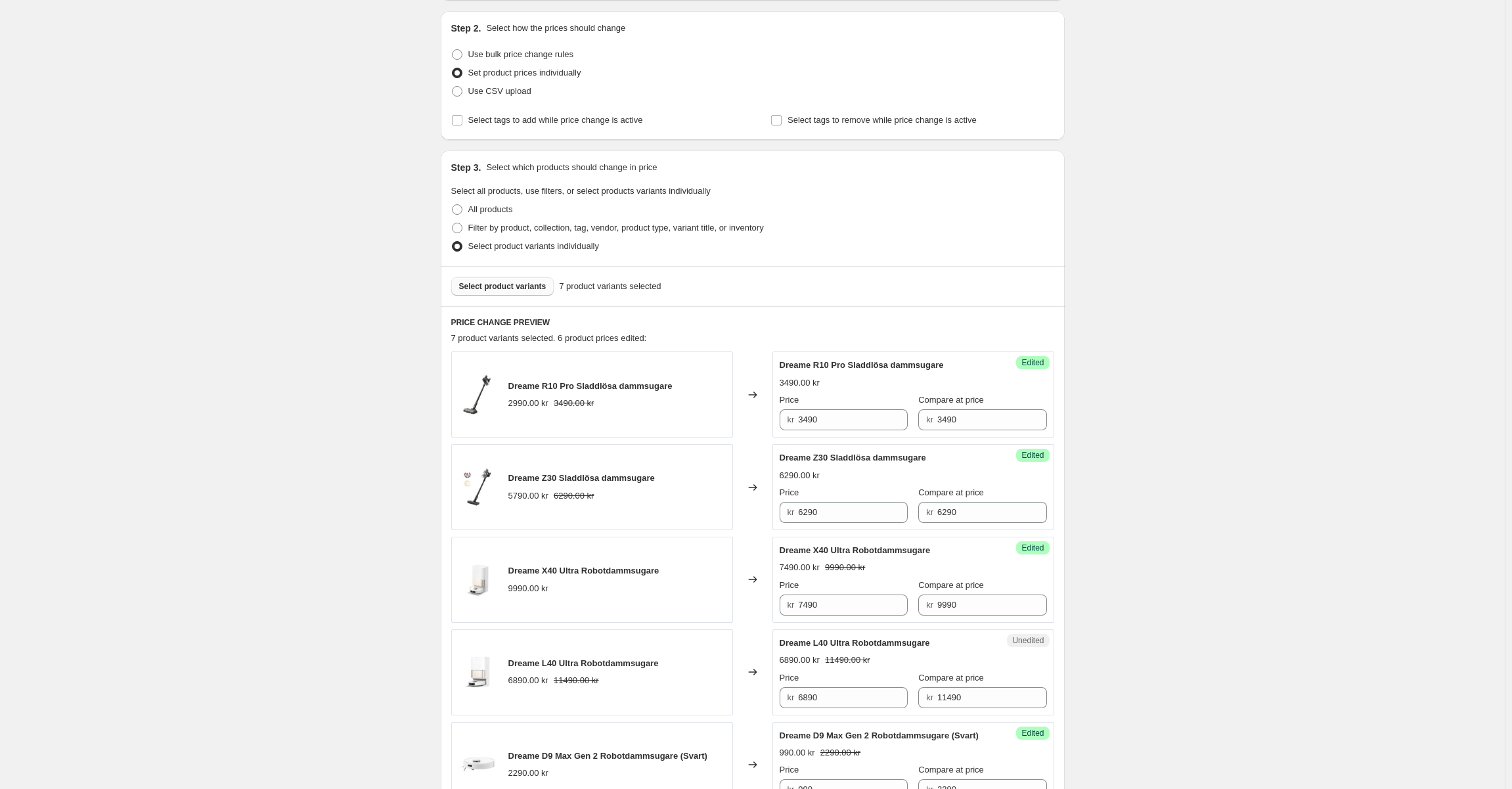
scroll to position [132, 0]
click at [482, 276] on div "Select product variants 7 product variants selected" at bounding box center [753, 285] width 624 height 40
click at [488, 287] on span "Select product variants" at bounding box center [503, 285] width 87 height 10
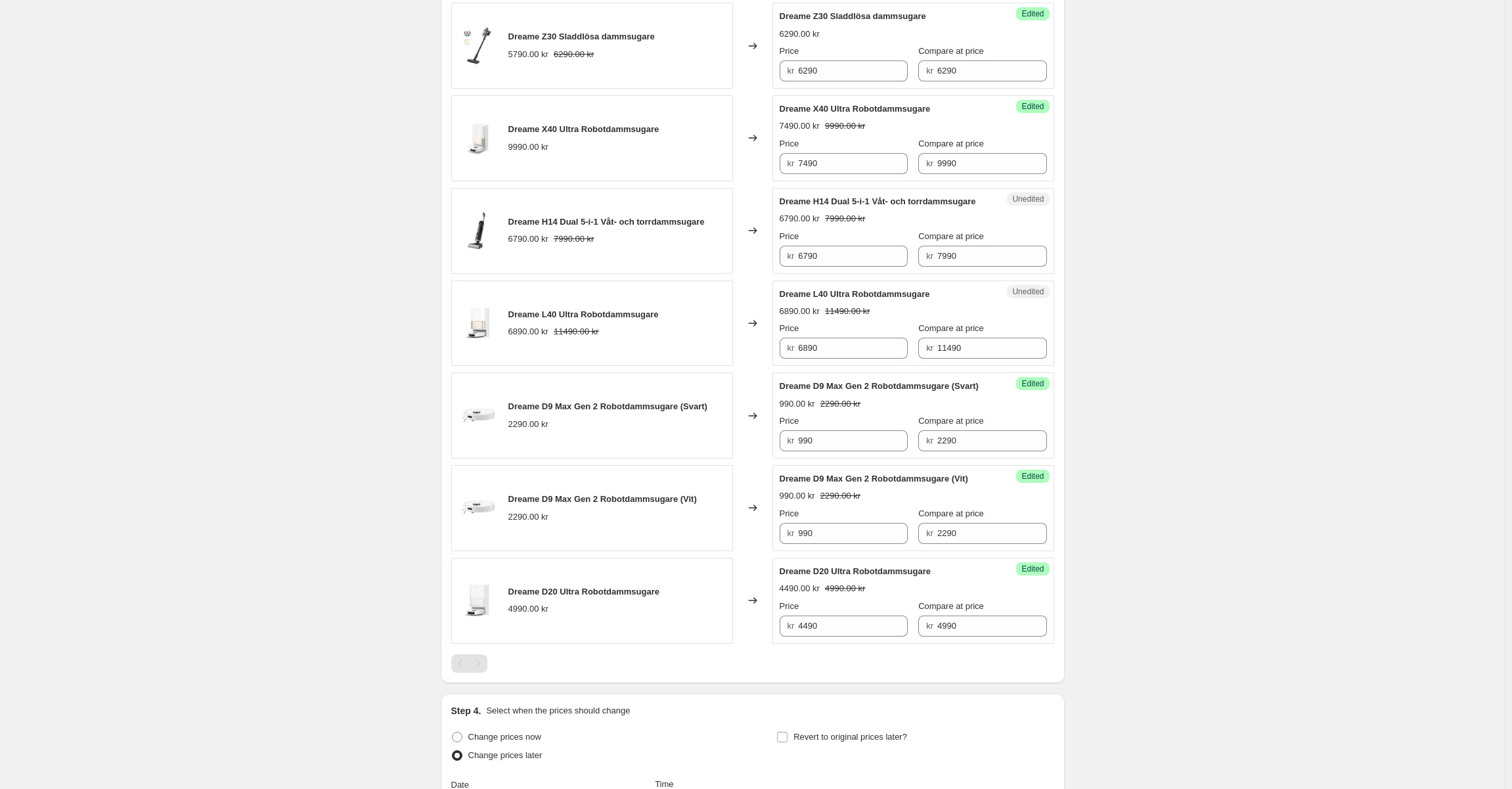
scroll to position [591, 0]
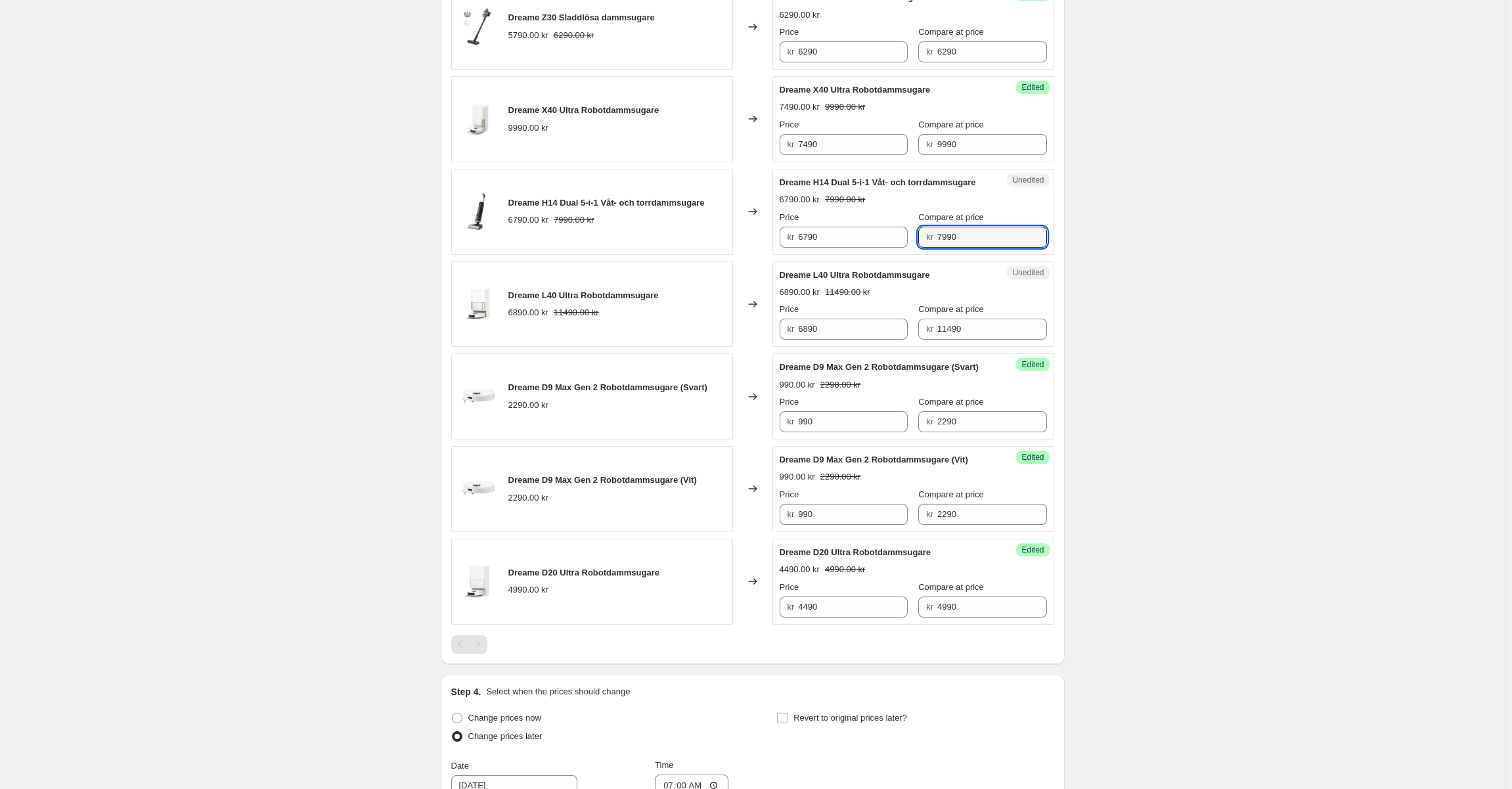
drag, startPoint x: 965, startPoint y: 247, endPoint x: 710, endPoint y: 225, distance: 255.9
click at [710, 225] on div "Dreame H14 Dual 5-i-1 Våt- och torrdammsugare 6790.00 kr 7990.00 kr Changed to …" at bounding box center [753, 212] width 603 height 86
click at [842, 244] on input "6790" at bounding box center [852, 237] width 110 height 21
paste input "79"
type input "7990"
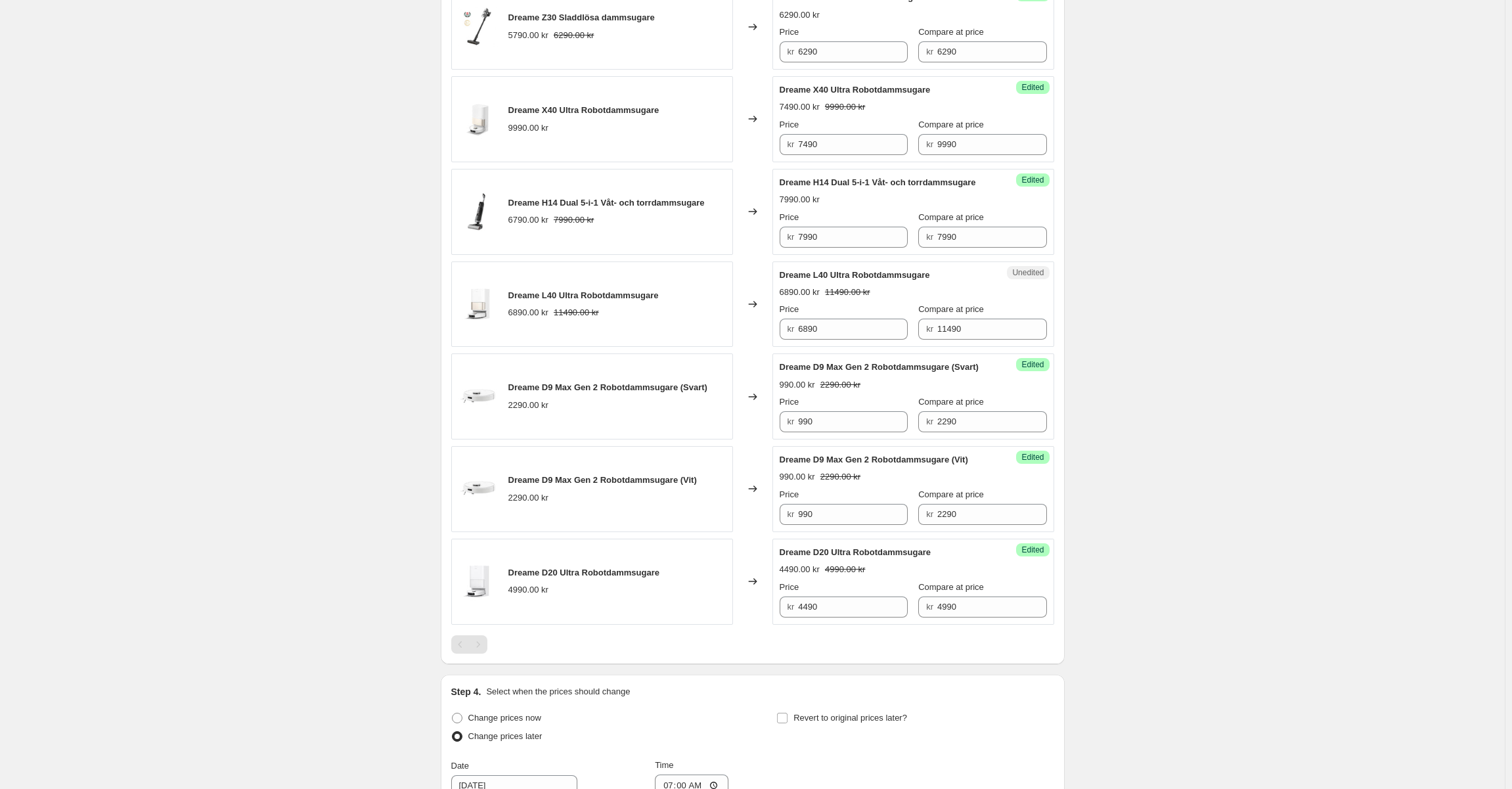
click at [846, 220] on div "Dreame H14 Dual 5-i-1 Våt- och torrdammsugare 7990.00 kr Price kr 7990 Compare …" at bounding box center [914, 212] width 267 height 72
click at [1124, 287] on div "Create new price [MEDICAL_DATA]. This page is ready Create new price [MEDICAL_D…" at bounding box center [752, 250] width 1504 height 1684
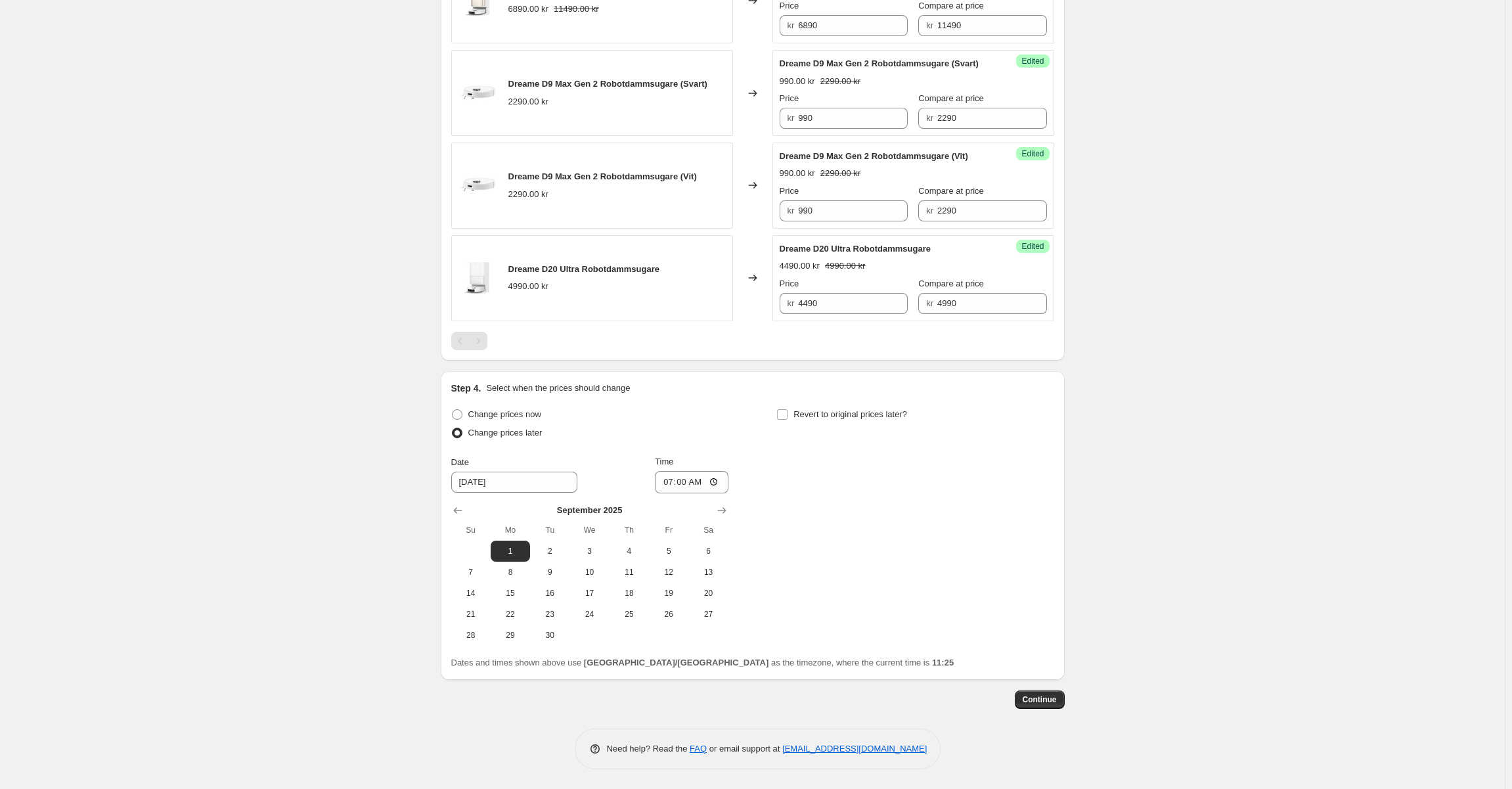
scroll to position [920, 0]
click at [1044, 697] on span "Continue" at bounding box center [1040, 699] width 34 height 10
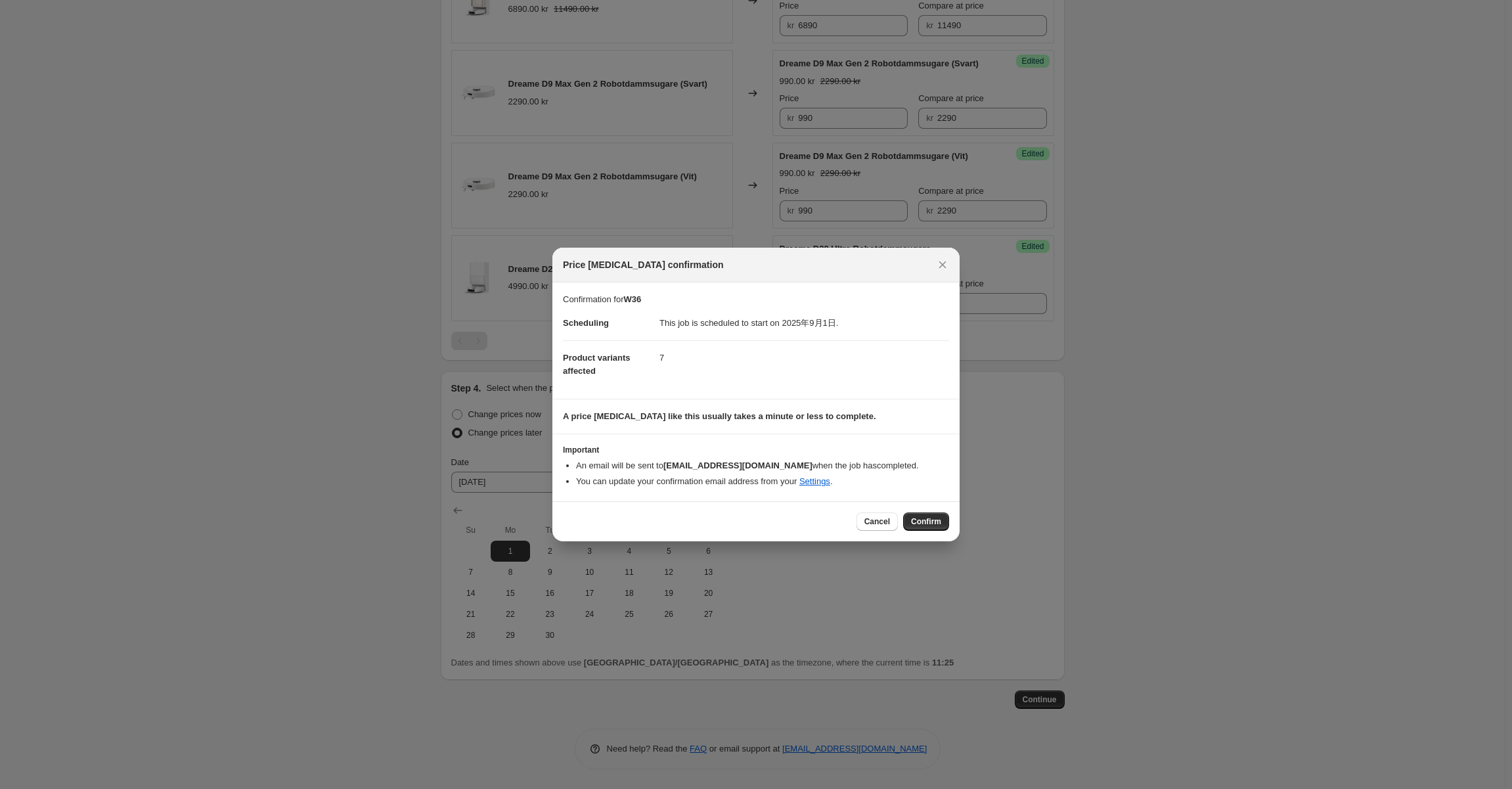
click at [917, 523] on span "Confirm" at bounding box center [926, 521] width 30 height 10
